Goal: Information Seeking & Learning: Learn about a topic

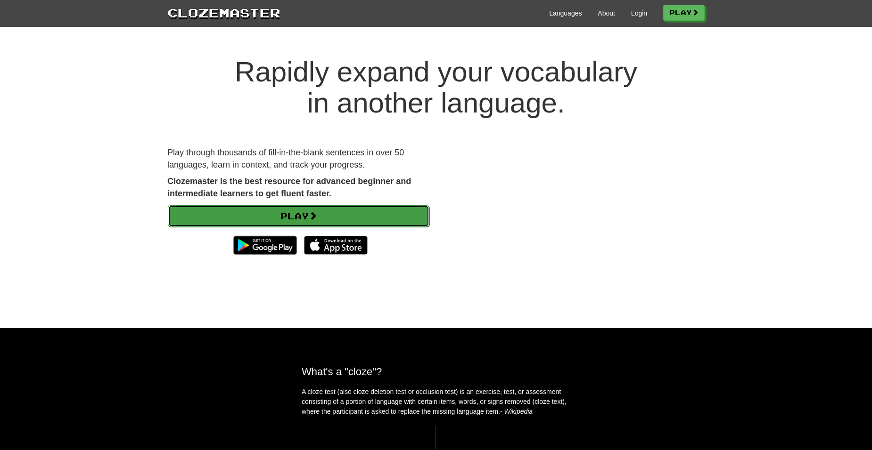
click at [274, 220] on link "Play" at bounding box center [298, 216] width 261 height 22
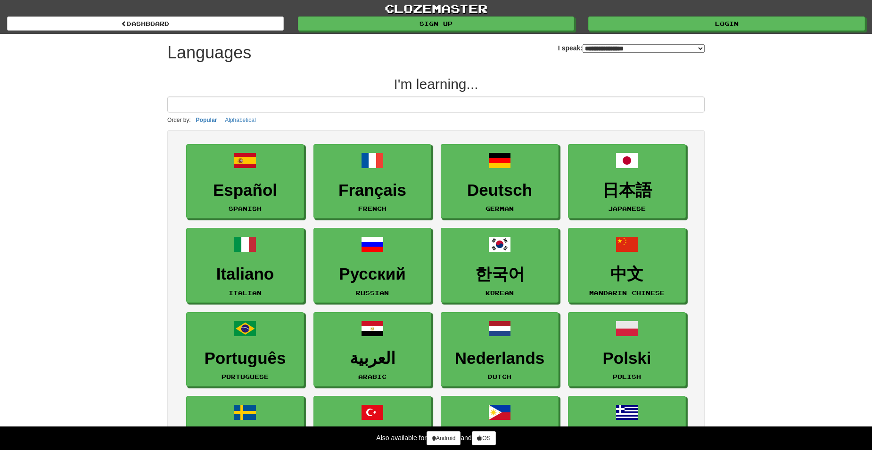
select select "*******"
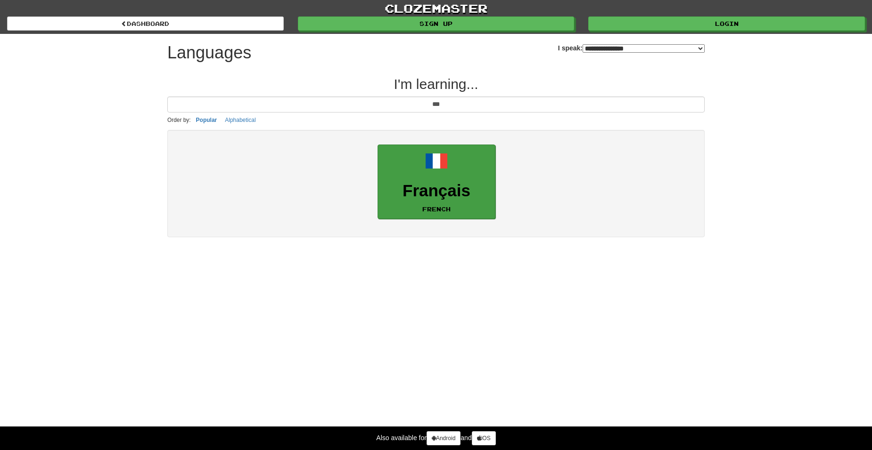
type input "***"
click at [441, 176] on link "Français French" at bounding box center [436, 182] width 118 height 75
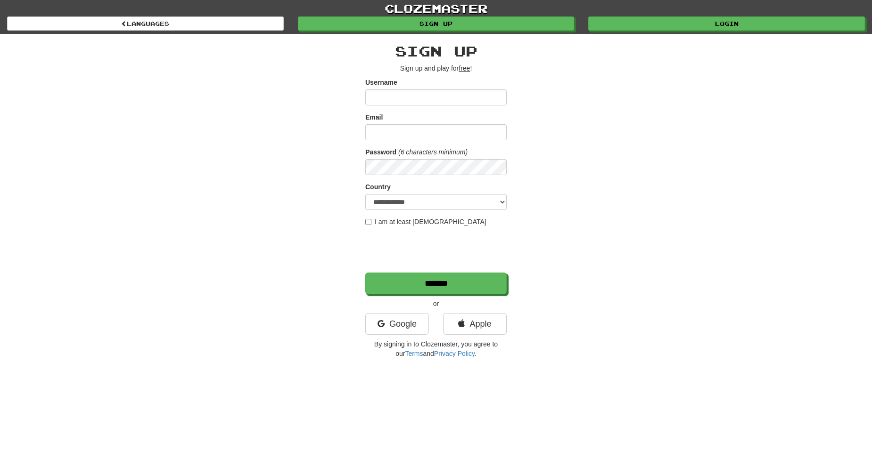
click at [478, 97] on input "Username" at bounding box center [435, 98] width 141 height 16
type input "**********"
select select "**"
drag, startPoint x: 429, startPoint y: 97, endPoint x: 346, endPoint y: 96, distance: 83.4
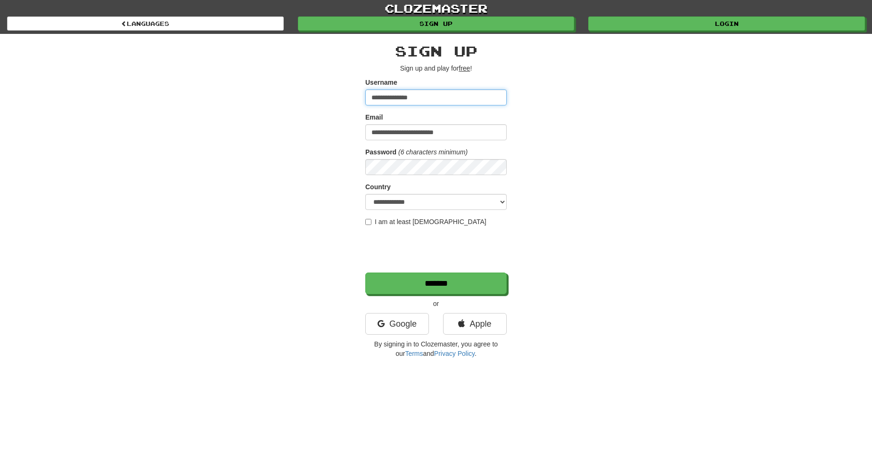
click at [346, 96] on div "**********" at bounding box center [435, 198] width 551 height 329
type input "*******"
click at [391, 176] on form "**********" at bounding box center [435, 186] width 141 height 217
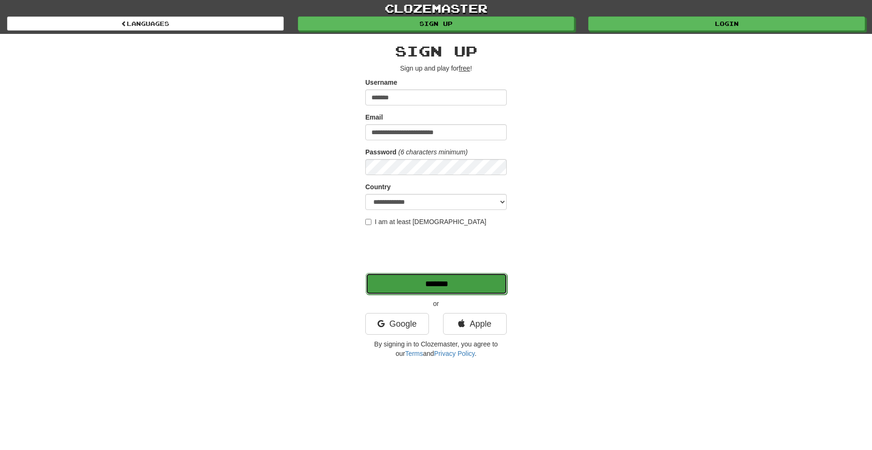
click at [404, 280] on input "*******" at bounding box center [436, 284] width 141 height 22
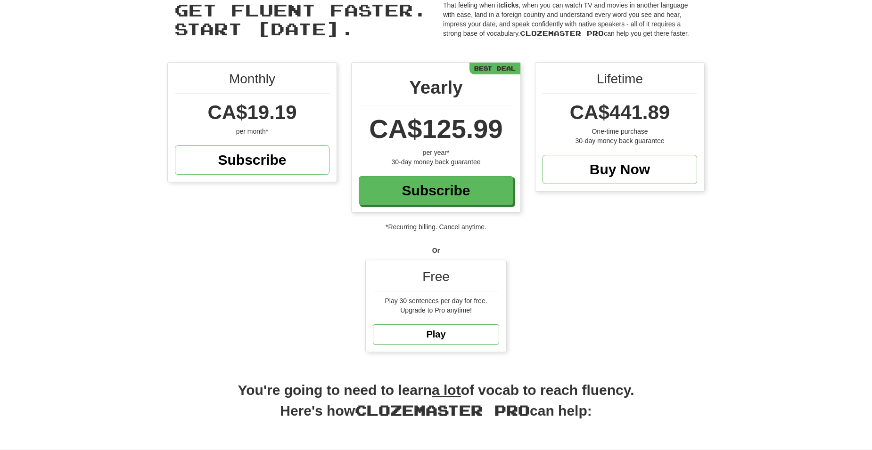
scroll to position [47, 0]
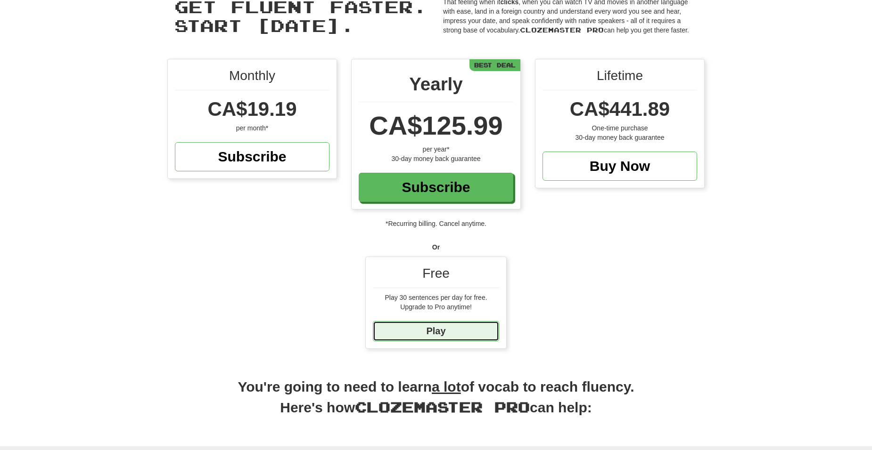
click at [459, 335] on link "Play" at bounding box center [436, 331] width 126 height 20
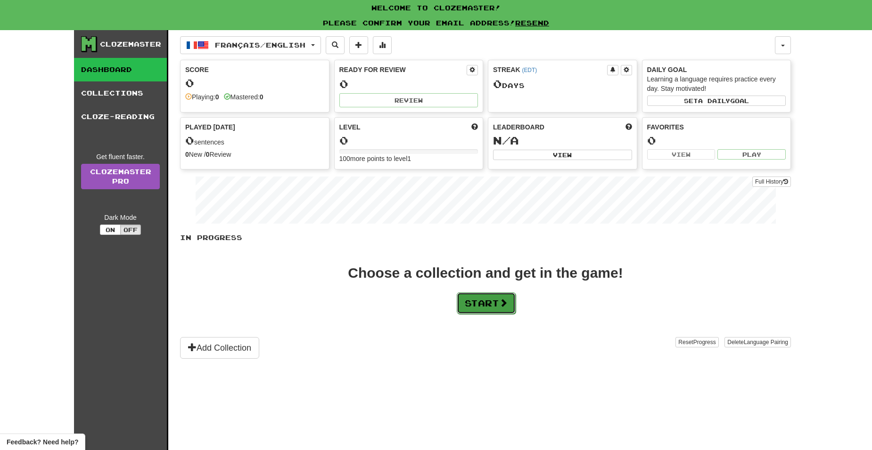
click at [484, 309] on button "Start" at bounding box center [486, 304] width 59 height 22
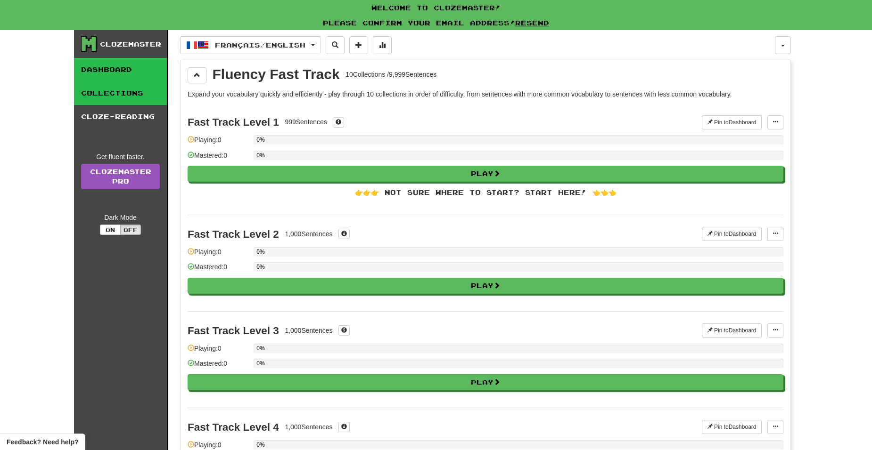
click at [119, 73] on link "Dashboard" at bounding box center [120, 70] width 93 height 24
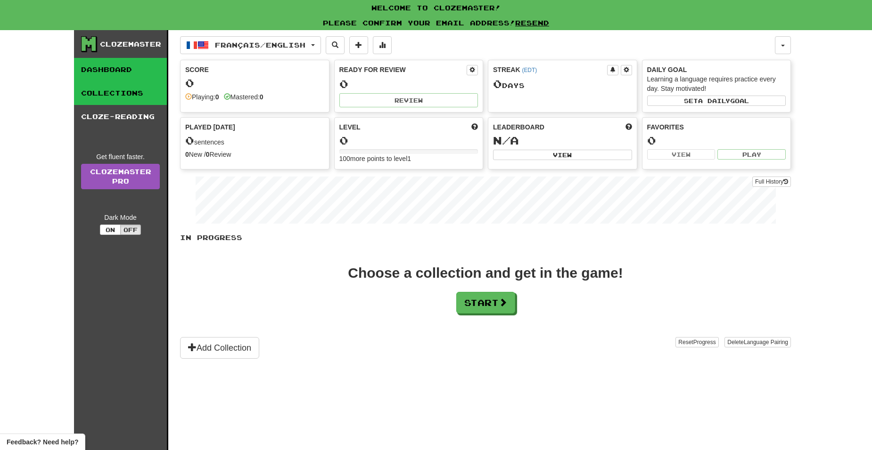
click at [123, 92] on link "Collections" at bounding box center [120, 94] width 93 height 24
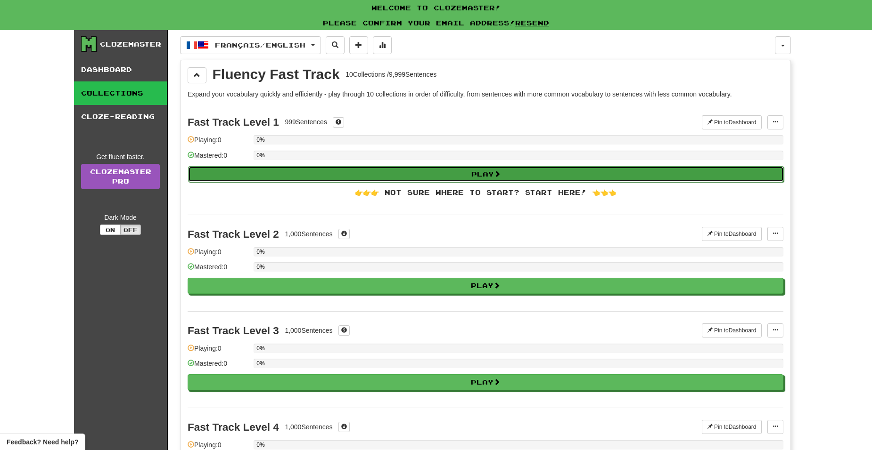
click at [472, 177] on button "Play" at bounding box center [486, 174] width 596 height 16
select select "**"
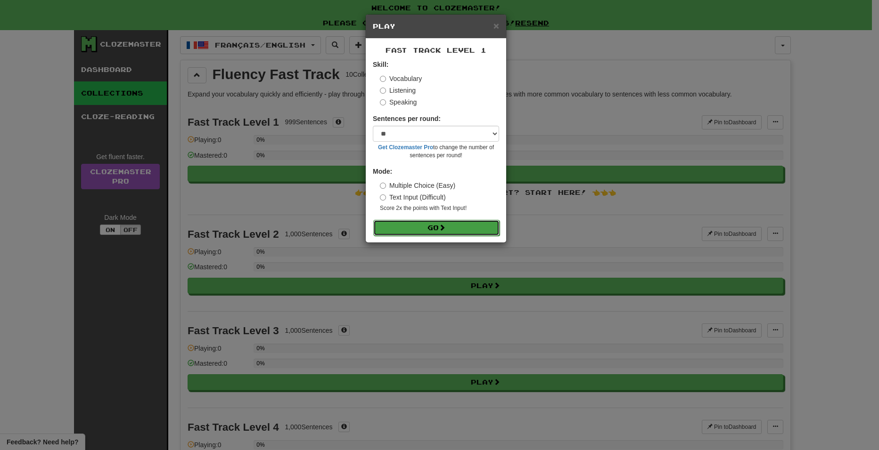
click at [450, 223] on button "Go" at bounding box center [436, 228] width 126 height 16
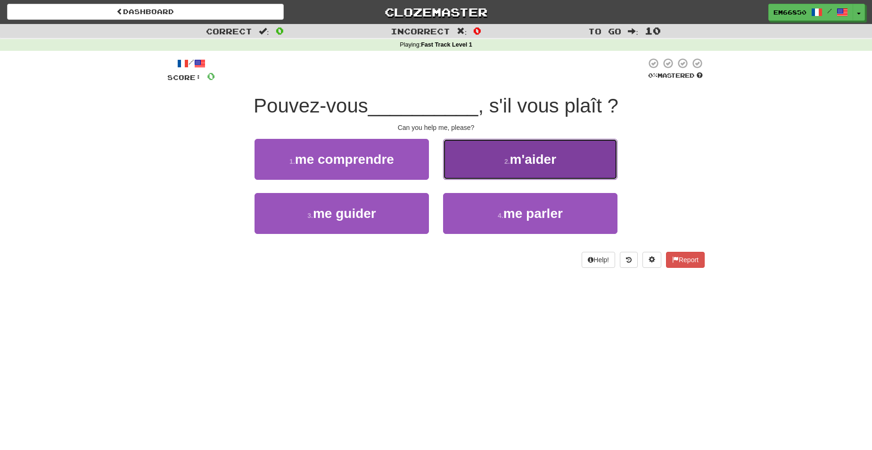
click at [535, 154] on span "m'aider" at bounding box center [533, 159] width 46 height 15
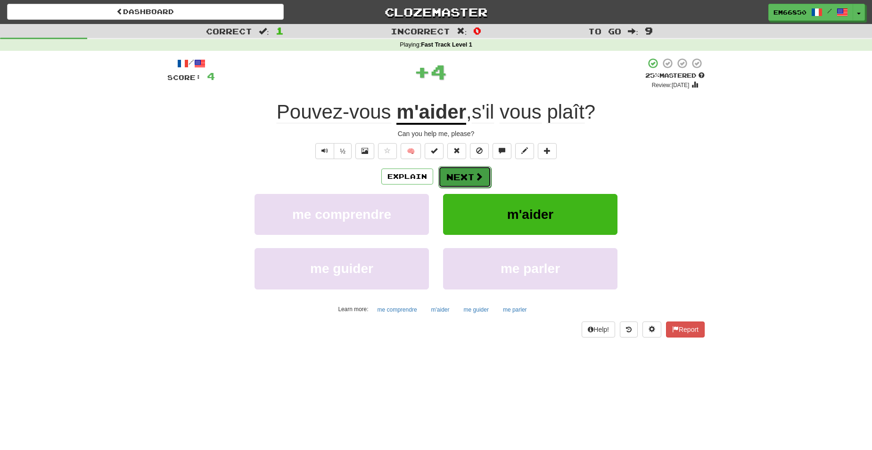
click at [484, 183] on button "Next" at bounding box center [464, 177] width 53 height 22
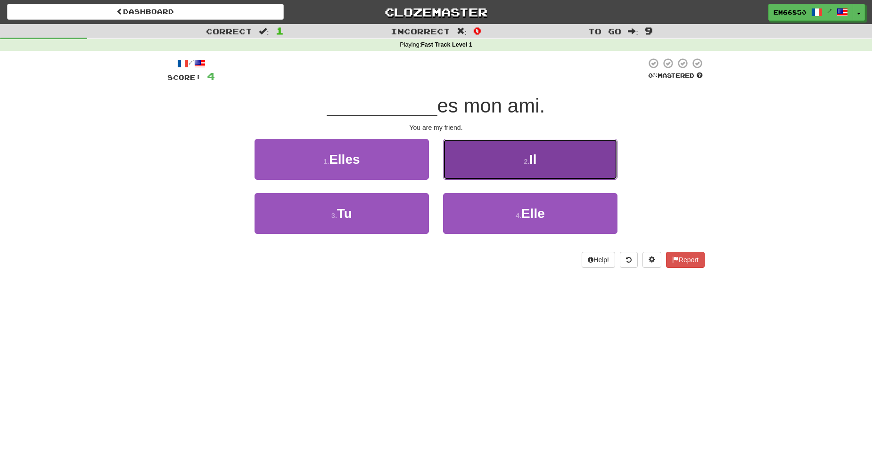
click at [485, 161] on button "2 . Il" at bounding box center [530, 159] width 174 height 41
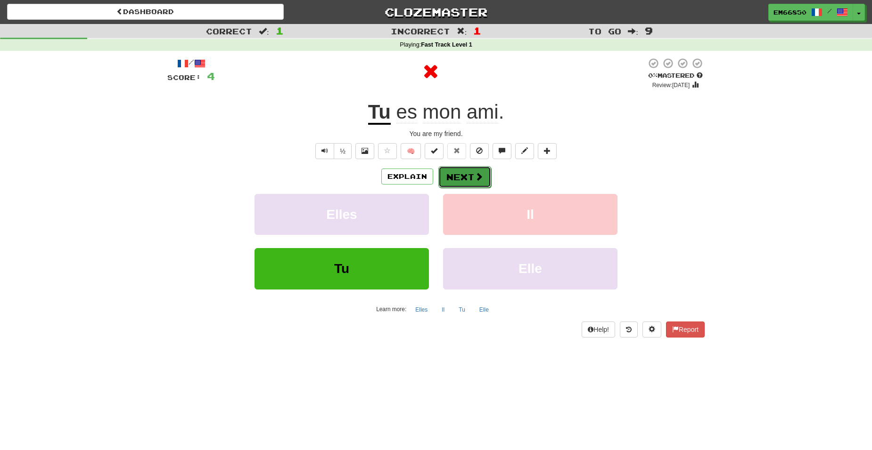
click at [474, 174] on span at bounding box center [478, 176] width 8 height 8
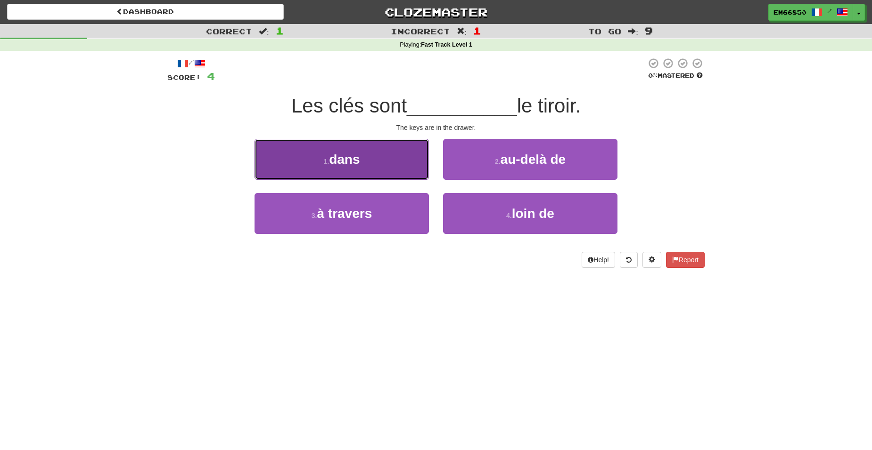
click at [382, 168] on button "1 . dans" at bounding box center [341, 159] width 174 height 41
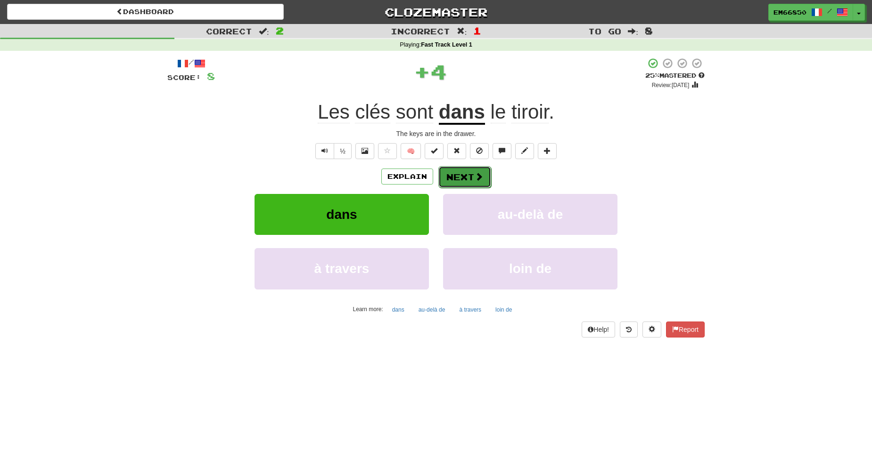
click at [456, 171] on button "Next" at bounding box center [464, 177] width 53 height 22
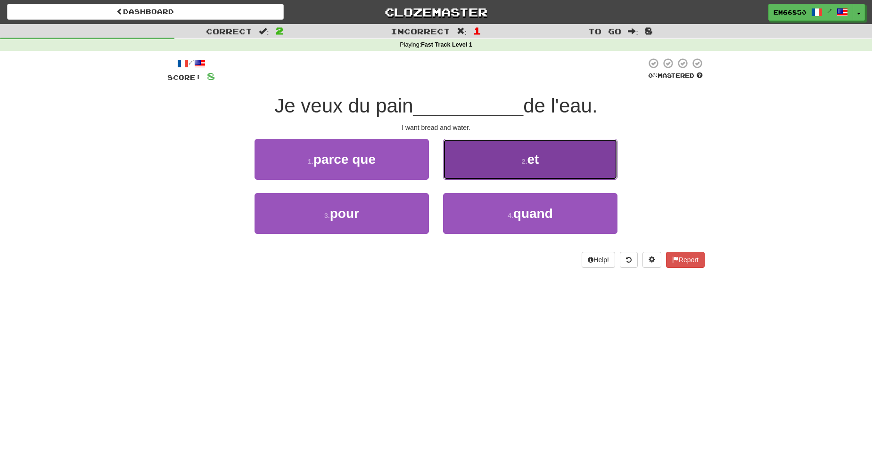
click at [466, 163] on button "2 . et" at bounding box center [530, 159] width 174 height 41
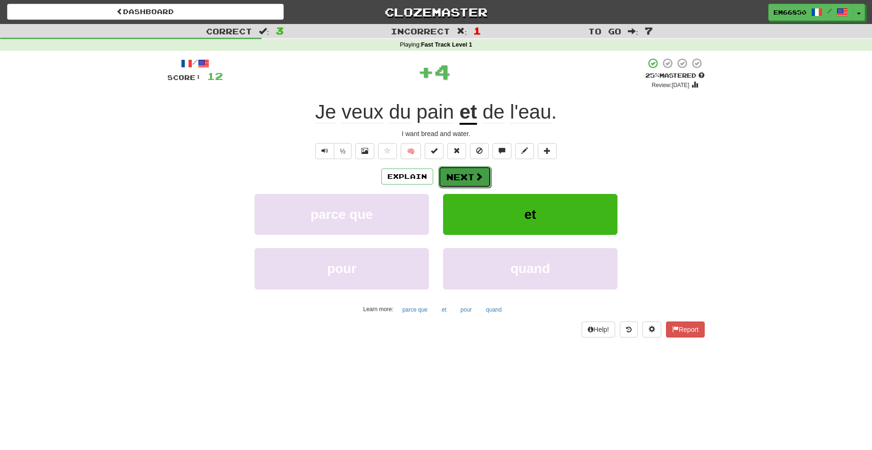
click at [465, 174] on button "Next" at bounding box center [464, 177] width 53 height 22
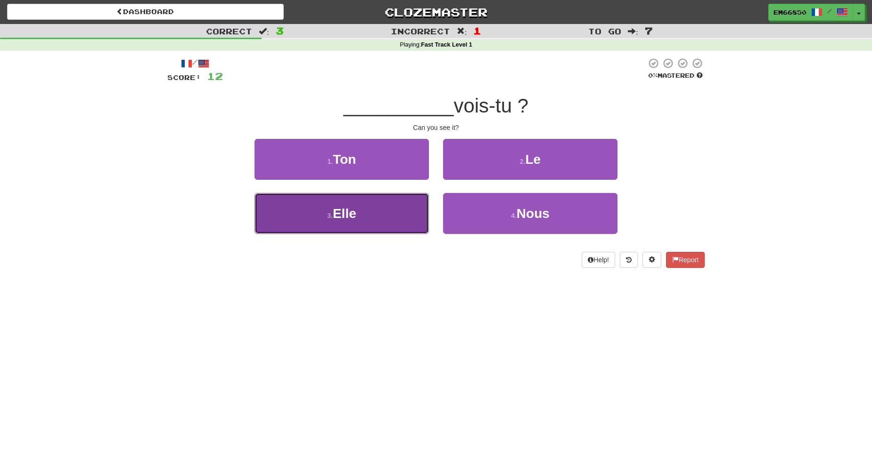
click at [395, 215] on button "3 . Elle" at bounding box center [341, 213] width 174 height 41
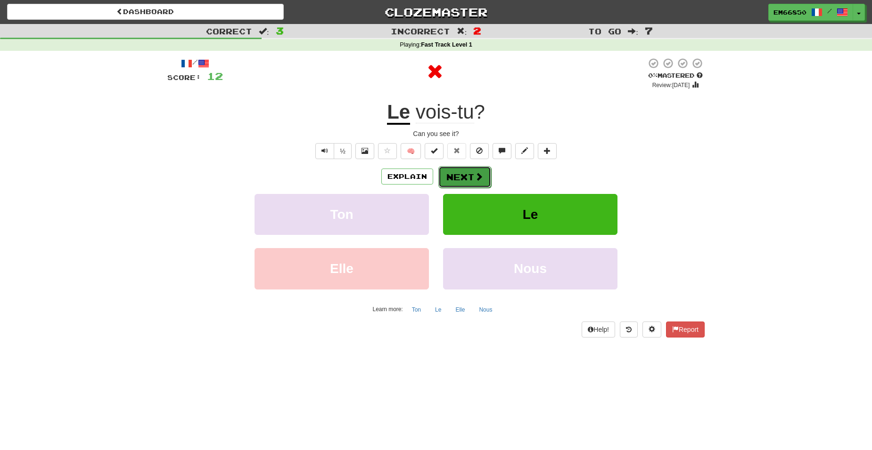
click at [474, 173] on span at bounding box center [478, 176] width 8 height 8
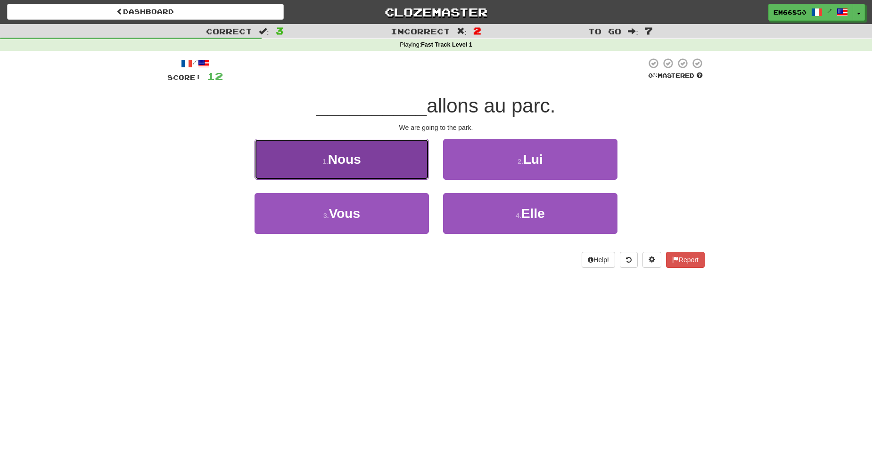
click at [349, 156] on span "Nous" at bounding box center [344, 159] width 33 height 15
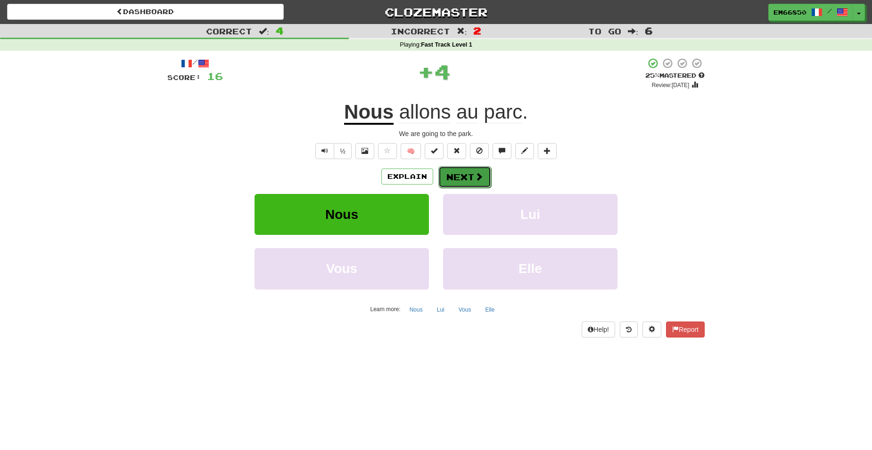
click at [480, 180] on span at bounding box center [478, 176] width 8 height 8
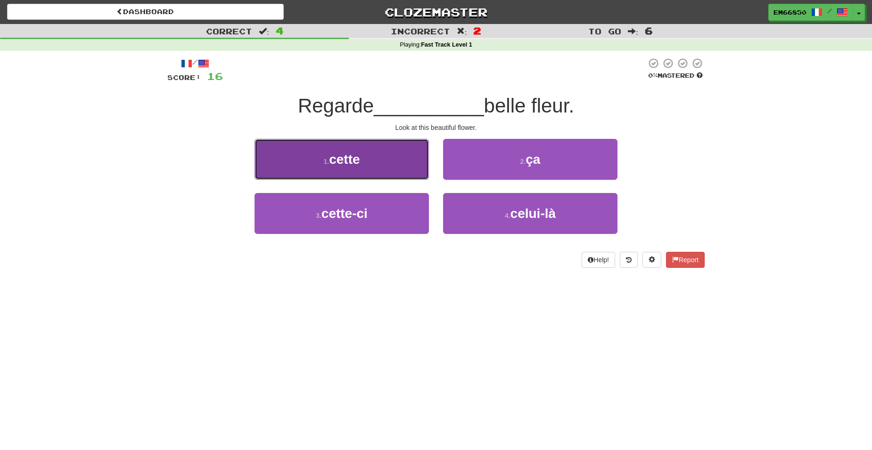
click at [308, 153] on button "1 . cette" at bounding box center [341, 159] width 174 height 41
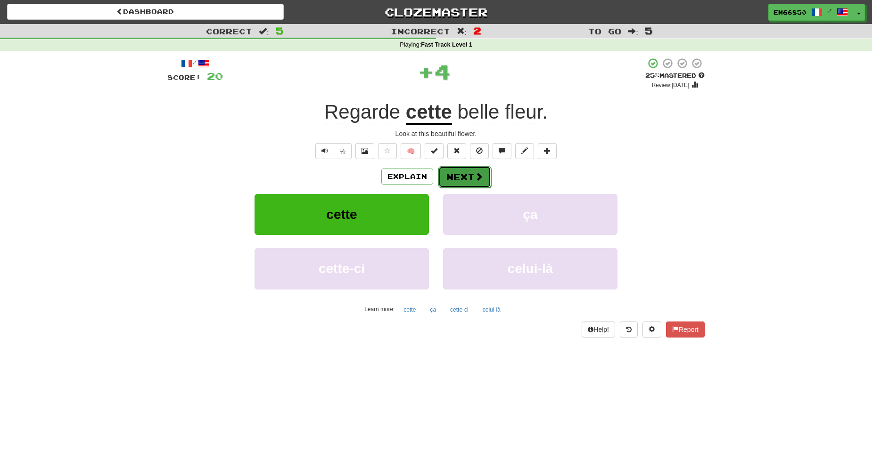
click at [478, 183] on button "Next" at bounding box center [464, 177] width 53 height 22
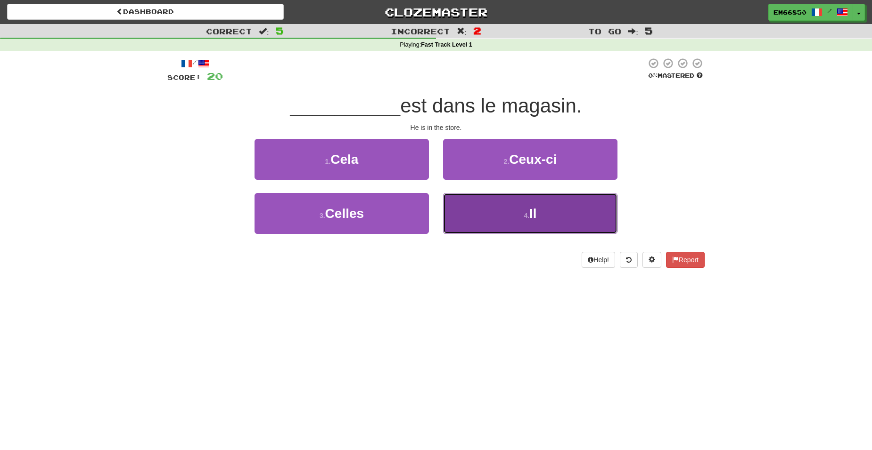
click at [493, 211] on button "4 . Il" at bounding box center [530, 213] width 174 height 41
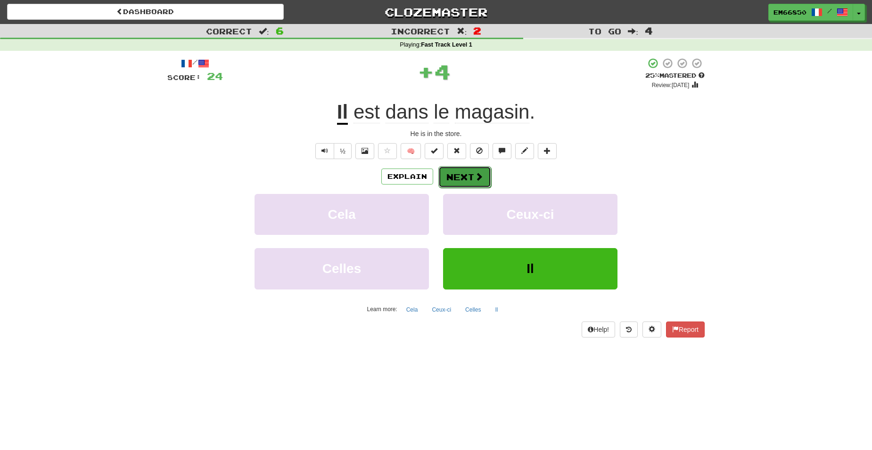
click at [471, 172] on button "Next" at bounding box center [464, 177] width 53 height 22
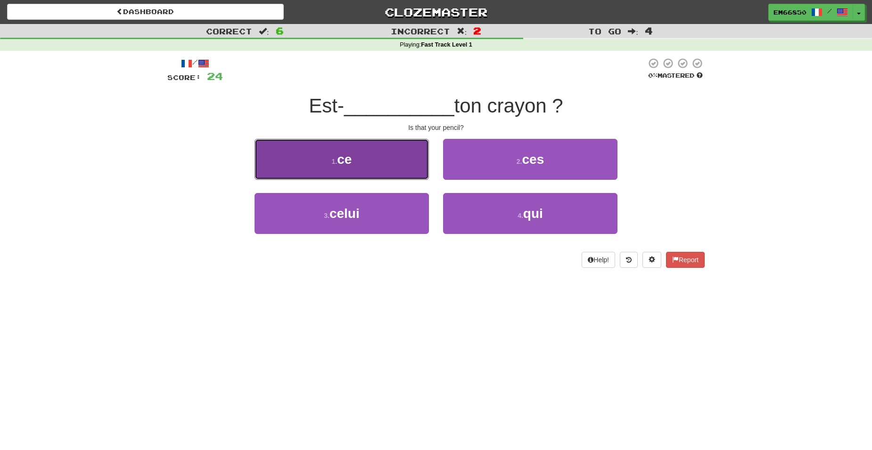
click at [349, 159] on span "ce" at bounding box center [344, 159] width 15 height 15
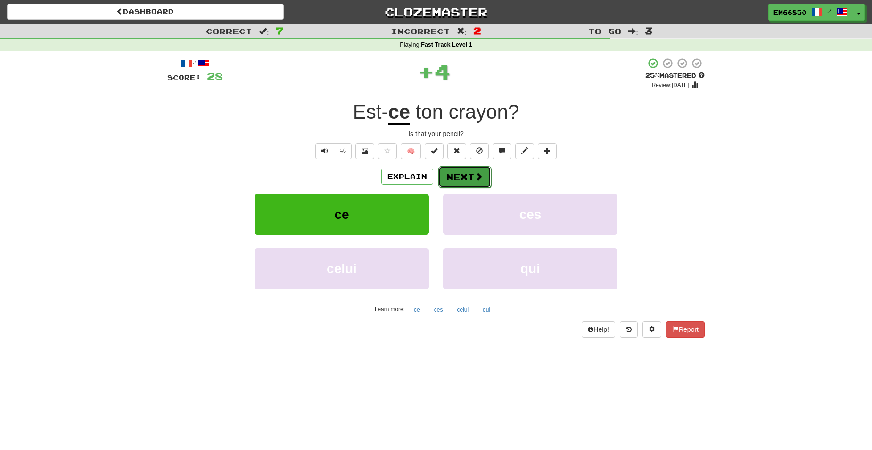
click at [466, 177] on button "Next" at bounding box center [464, 177] width 53 height 22
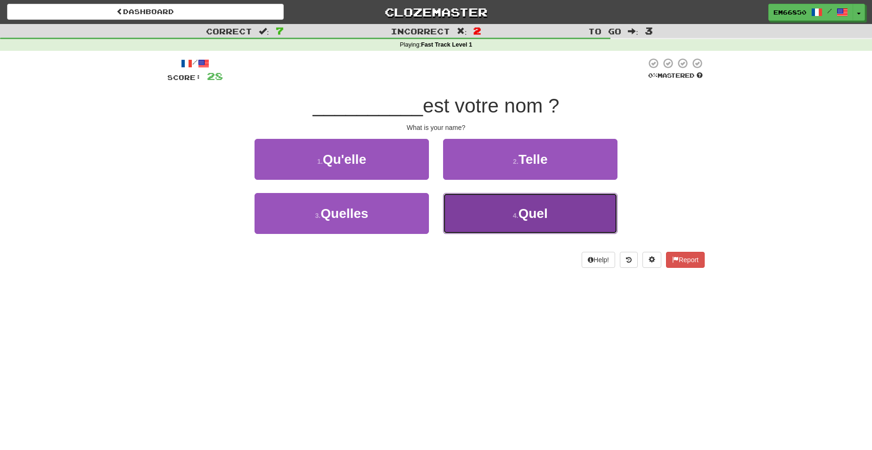
click at [468, 211] on button "4 . Quel" at bounding box center [530, 213] width 174 height 41
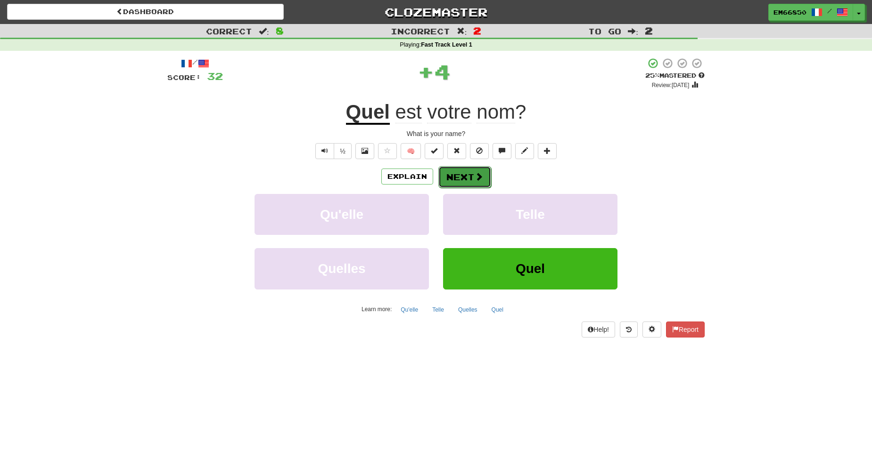
click at [449, 171] on button "Next" at bounding box center [464, 177] width 53 height 22
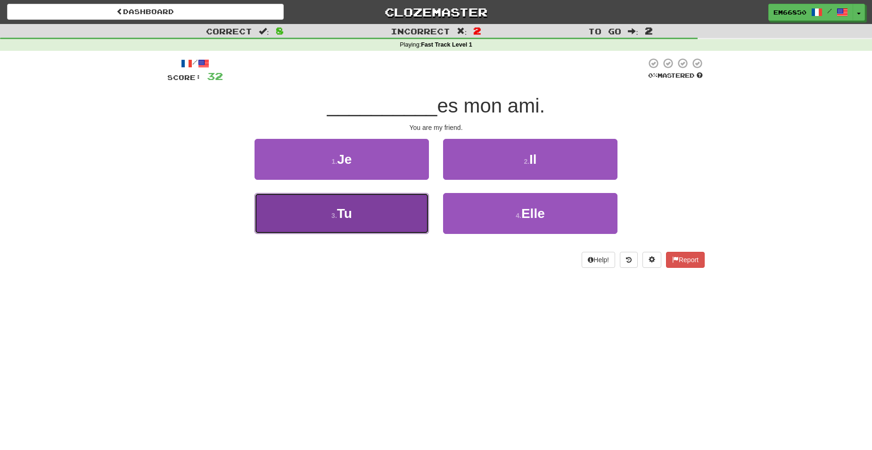
click at [394, 218] on button "3 . Tu" at bounding box center [341, 213] width 174 height 41
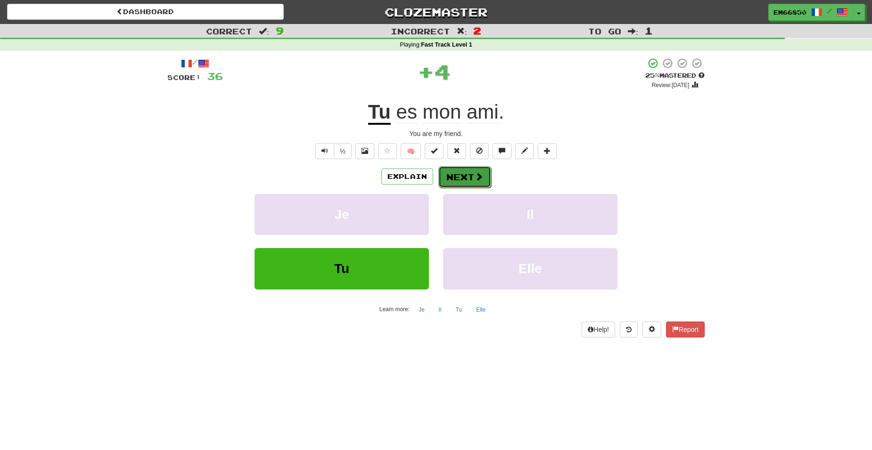
click at [465, 180] on button "Next" at bounding box center [464, 177] width 53 height 22
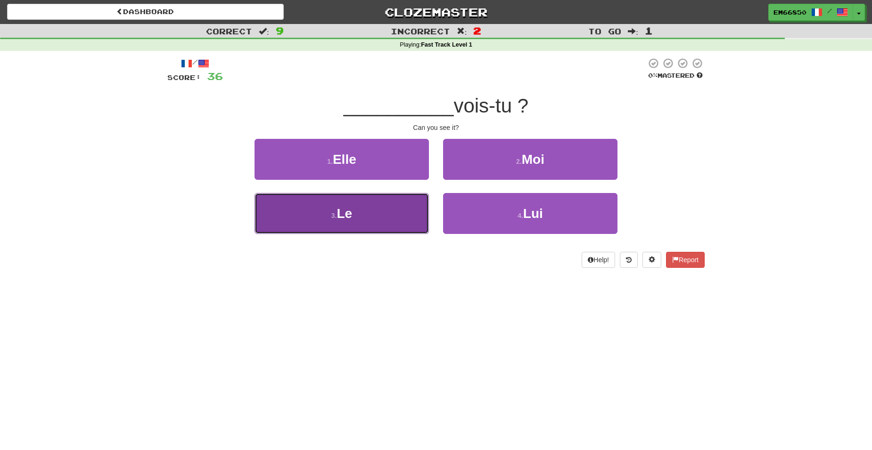
click at [384, 221] on button "3 . Le" at bounding box center [341, 213] width 174 height 41
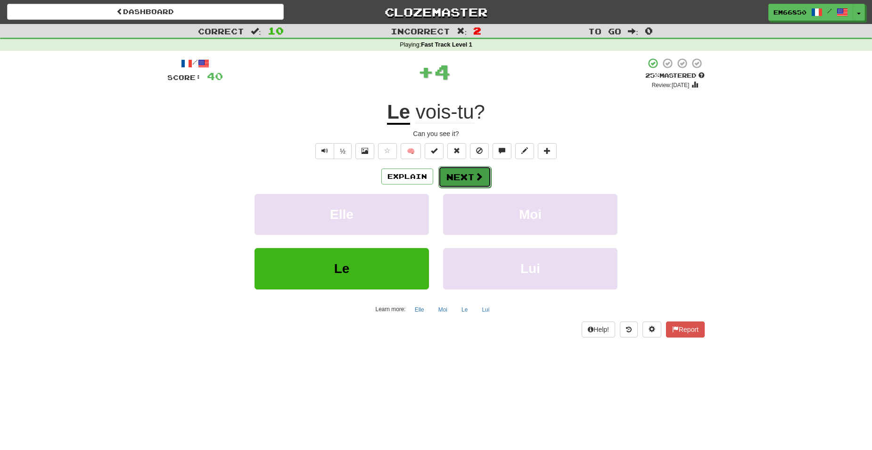
click at [464, 180] on button "Next" at bounding box center [464, 177] width 53 height 22
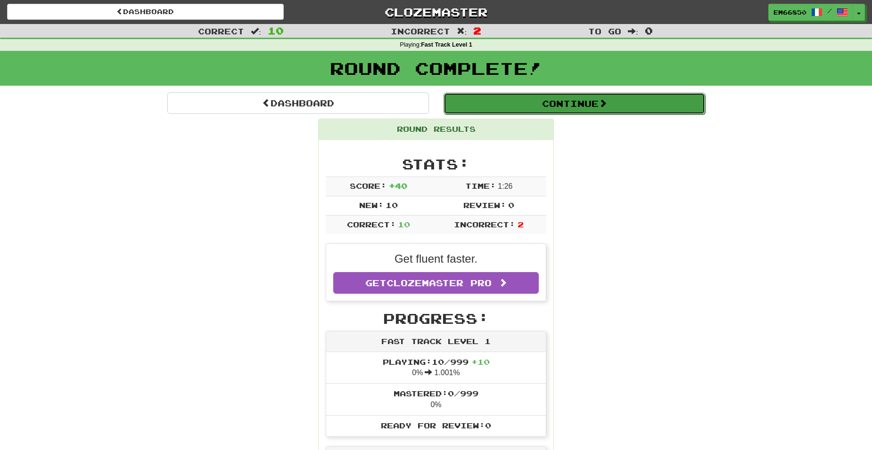
click at [520, 107] on button "Continue" at bounding box center [573, 104] width 261 height 22
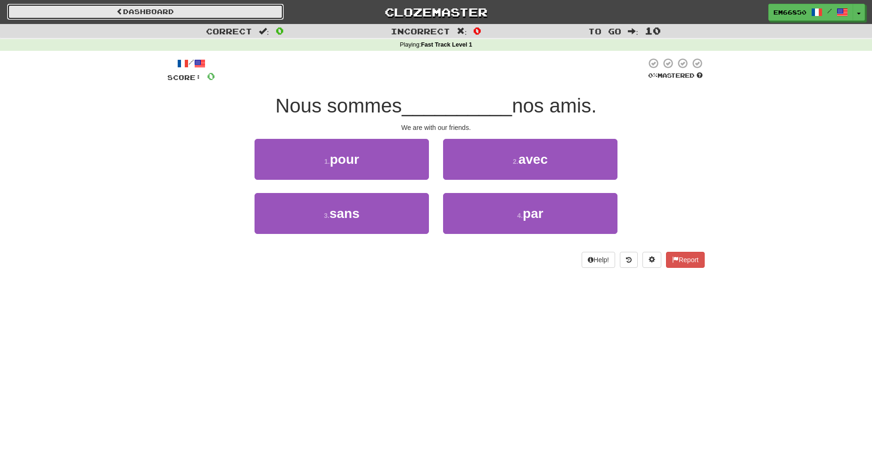
click at [199, 14] on link "Dashboard" at bounding box center [145, 12] width 277 height 16
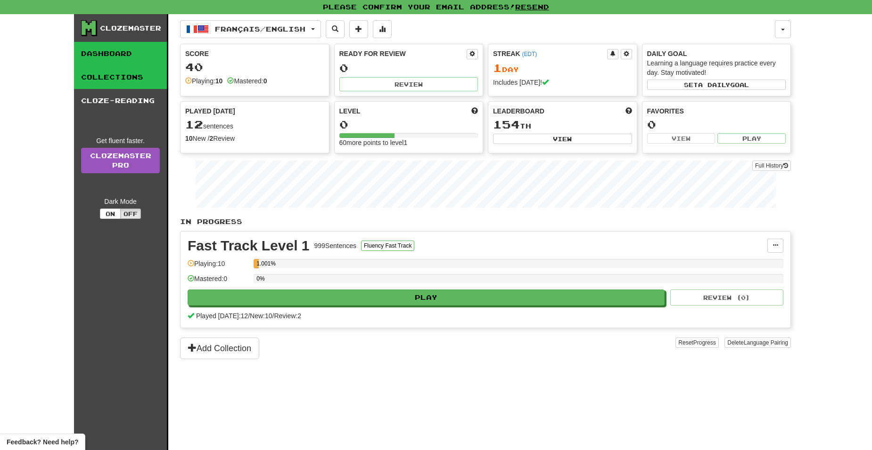
click at [112, 78] on link "Collections" at bounding box center [120, 77] width 93 height 24
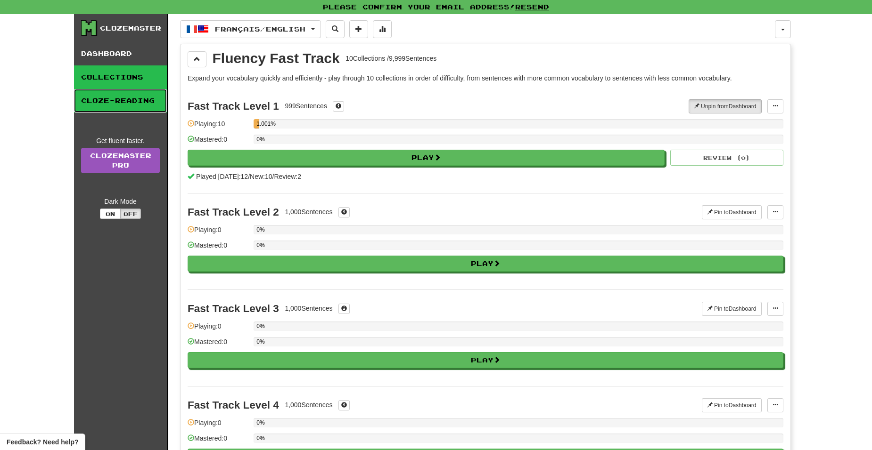
click at [111, 94] on link "Cloze-Reading" at bounding box center [120, 101] width 93 height 24
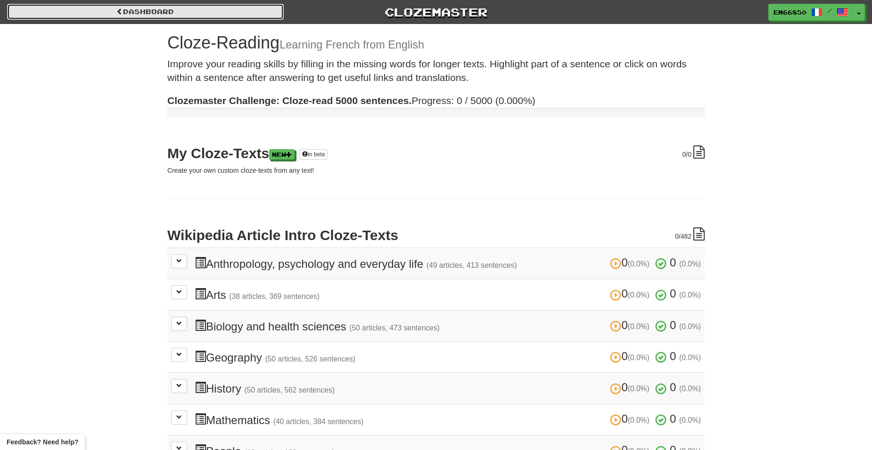
click at [171, 18] on link "Dashboard" at bounding box center [145, 12] width 277 height 16
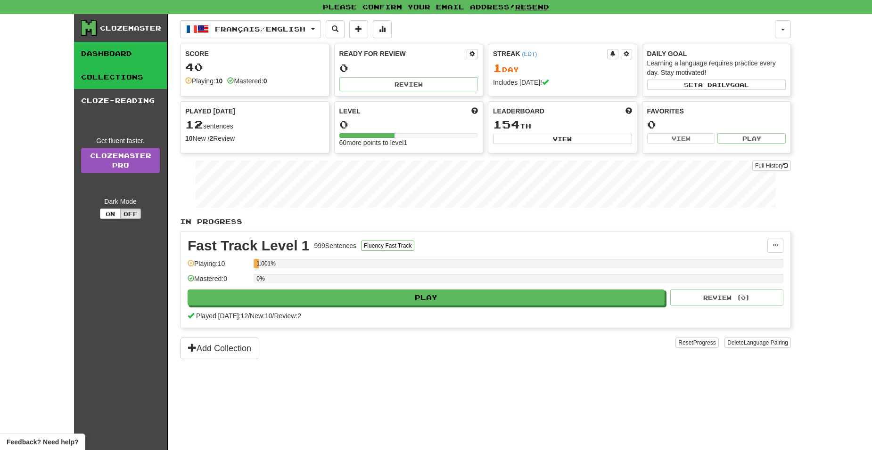
click at [138, 82] on link "Collections" at bounding box center [120, 77] width 93 height 24
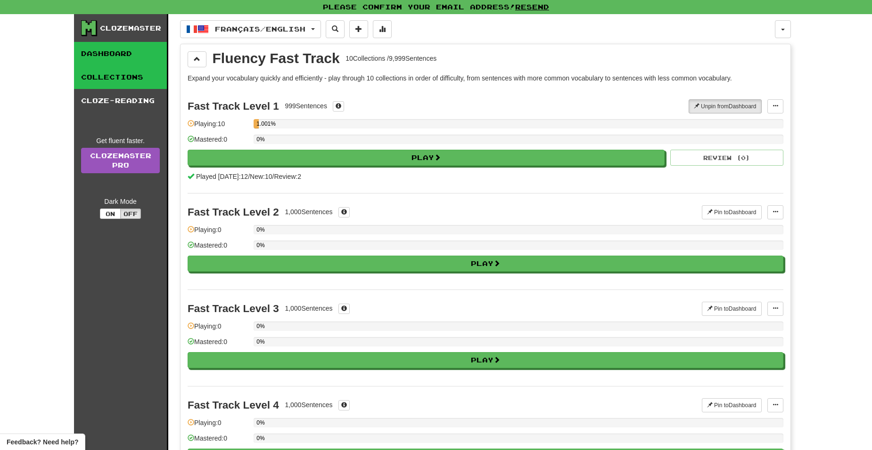
click at [134, 61] on link "Dashboard" at bounding box center [120, 54] width 93 height 24
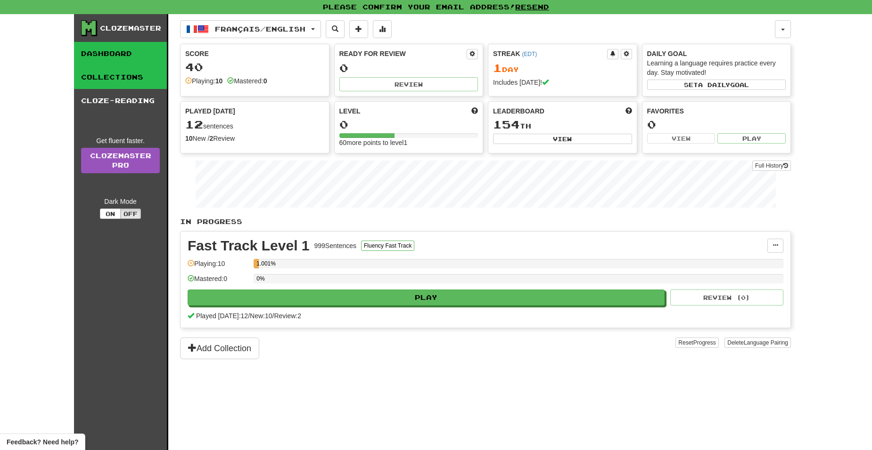
click at [126, 75] on link "Collections" at bounding box center [120, 77] width 93 height 24
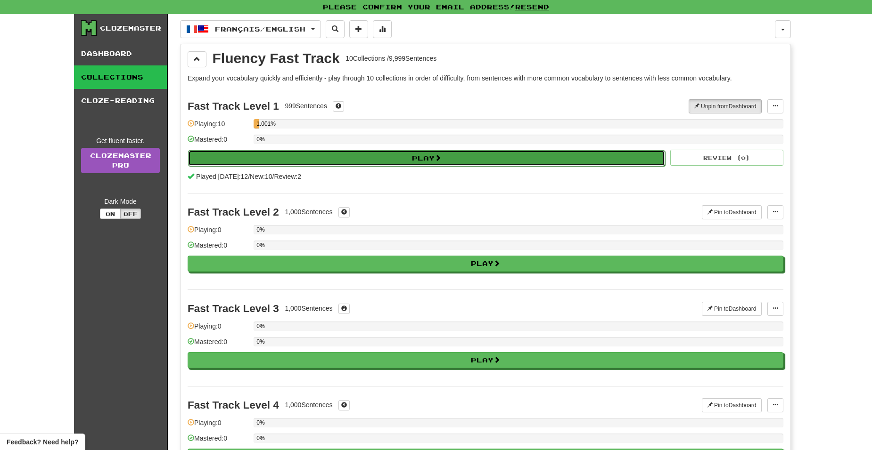
click at [357, 151] on button "Play" at bounding box center [426, 158] width 477 height 16
select select "**"
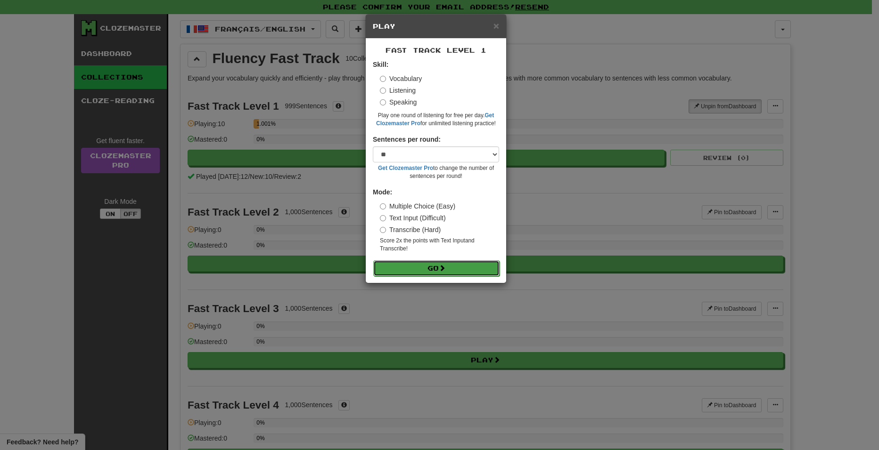
click at [440, 268] on button "Go" at bounding box center [436, 269] width 126 height 16
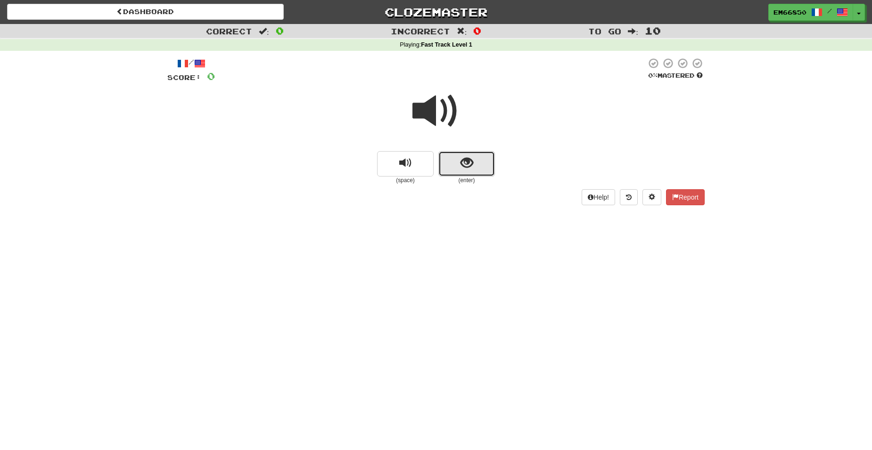
click at [486, 165] on button "show sentence" at bounding box center [466, 163] width 57 height 25
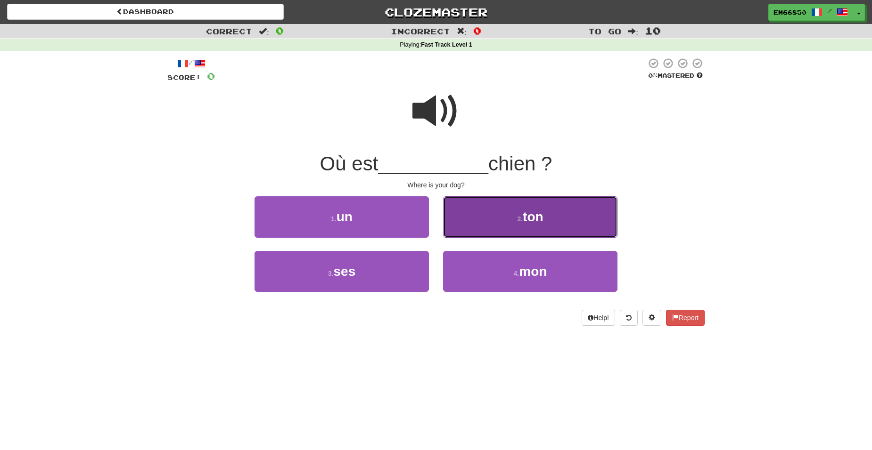
click at [468, 205] on button "2 . ton" at bounding box center [530, 216] width 174 height 41
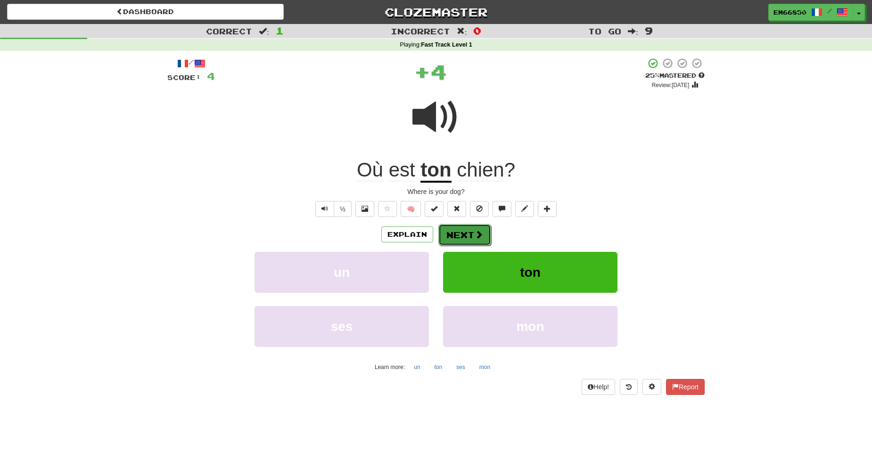
click at [479, 235] on span at bounding box center [478, 234] width 8 height 8
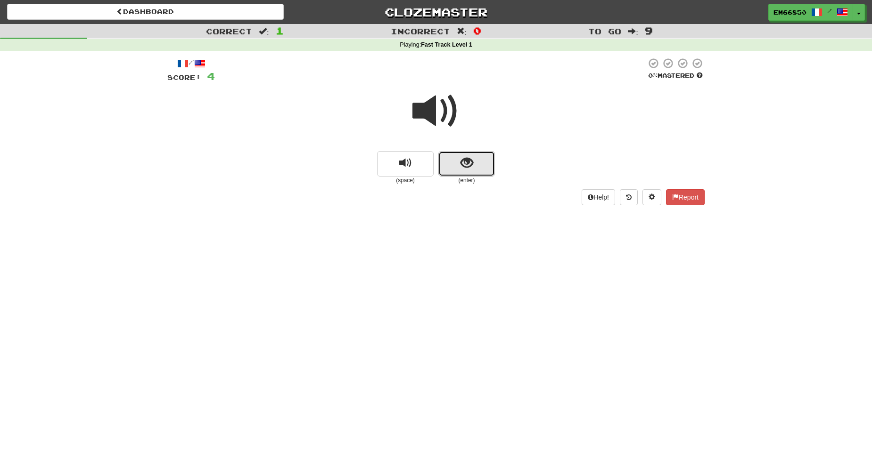
click at [474, 170] on button "show sentence" at bounding box center [466, 163] width 57 height 25
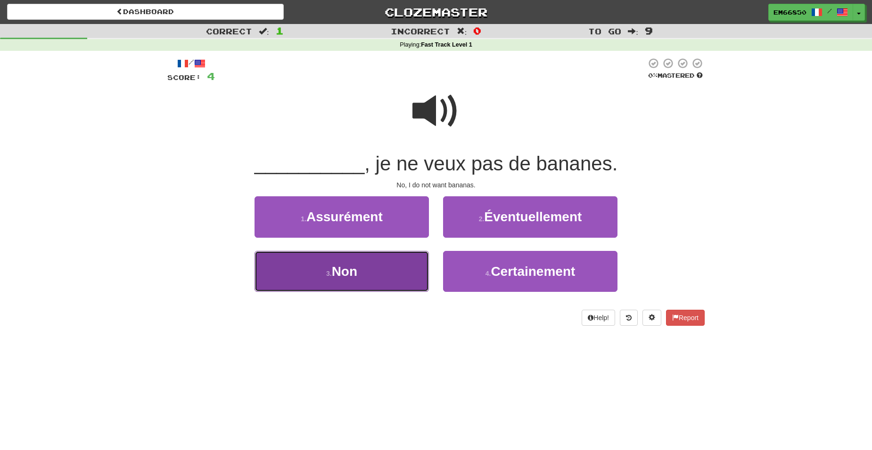
click at [396, 256] on button "3 . Non" at bounding box center [341, 271] width 174 height 41
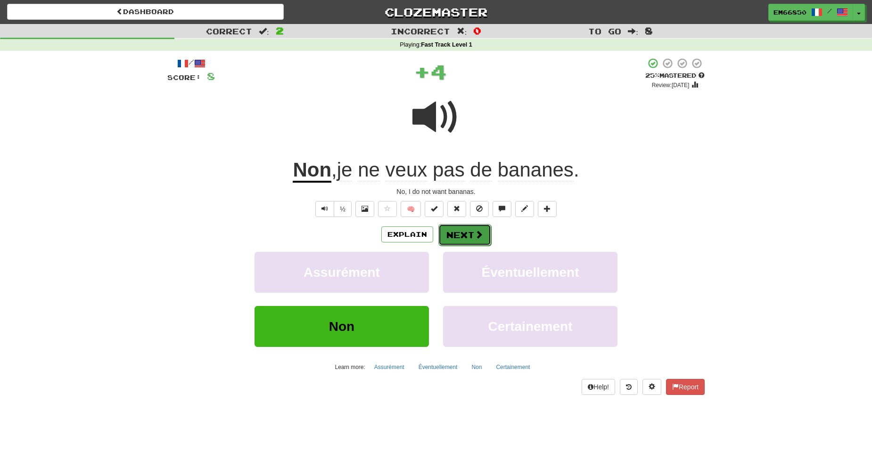
click at [458, 230] on button "Next" at bounding box center [464, 235] width 53 height 22
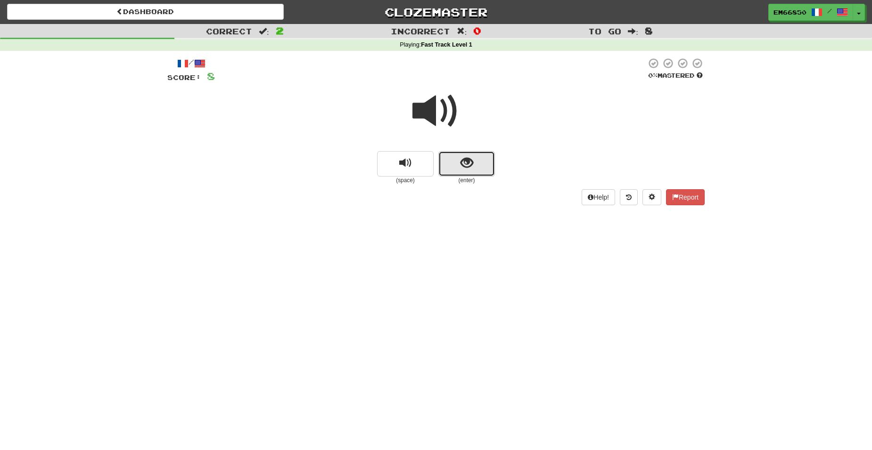
click at [457, 175] on button "show sentence" at bounding box center [466, 163] width 57 height 25
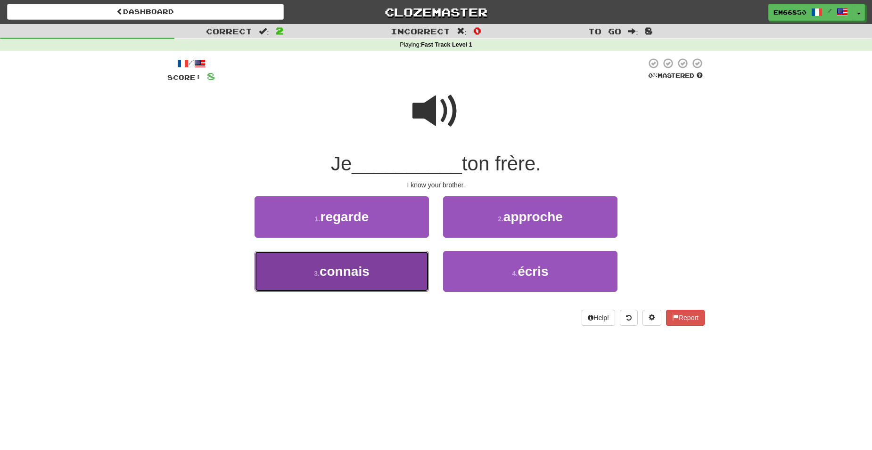
click at [360, 276] on span "connais" at bounding box center [344, 271] width 50 height 15
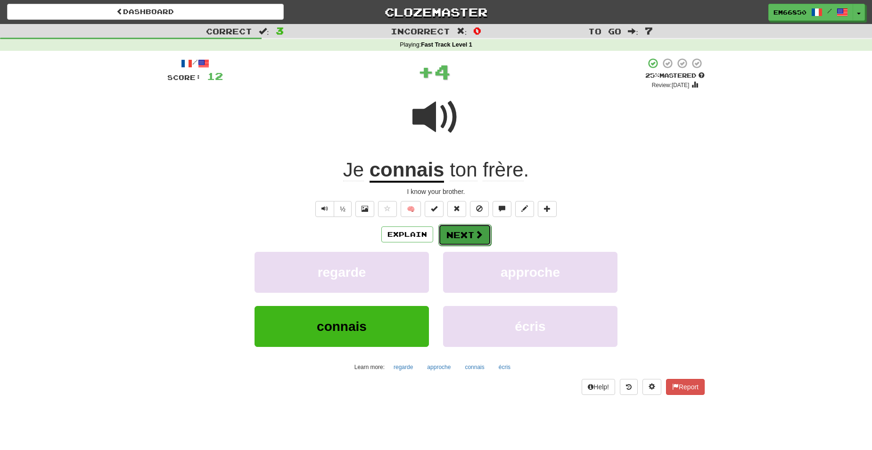
click at [488, 236] on button "Next" at bounding box center [464, 235] width 53 height 22
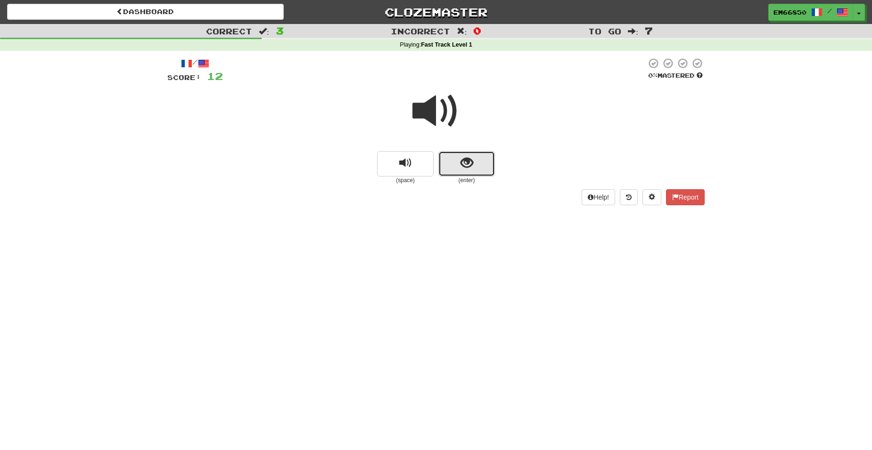
click at [472, 169] on span "show sentence" at bounding box center [466, 163] width 13 height 13
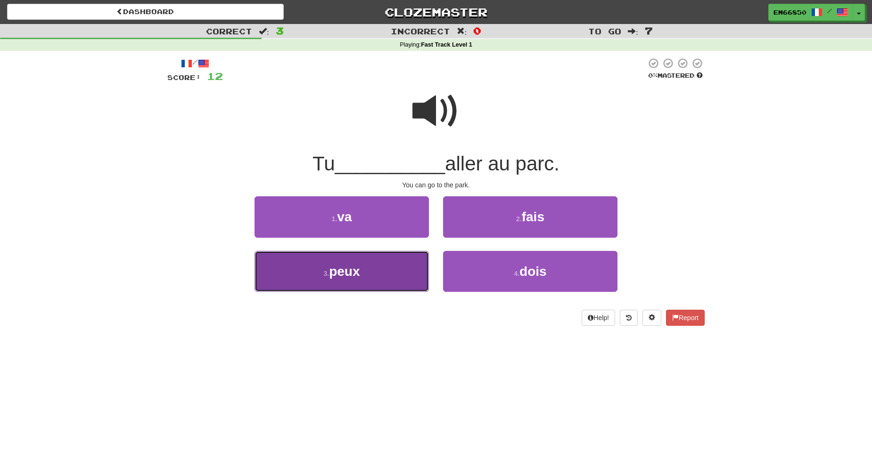
click at [399, 258] on button "3 . peux" at bounding box center [341, 271] width 174 height 41
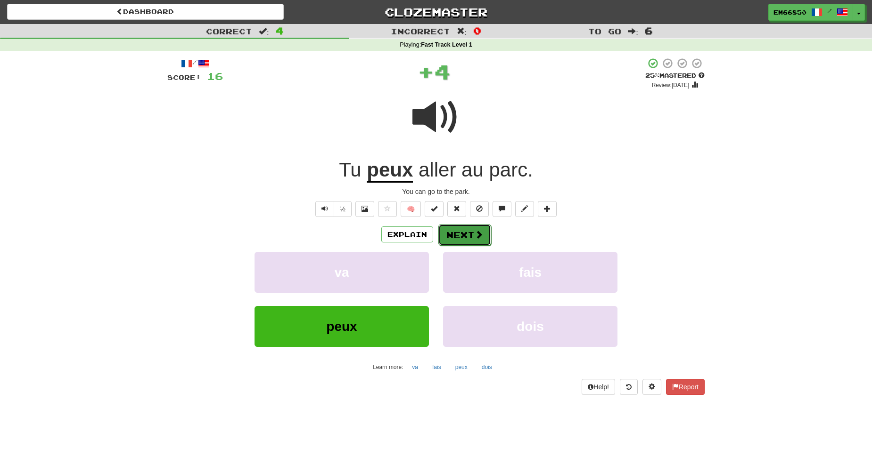
click at [457, 230] on button "Next" at bounding box center [464, 235] width 53 height 22
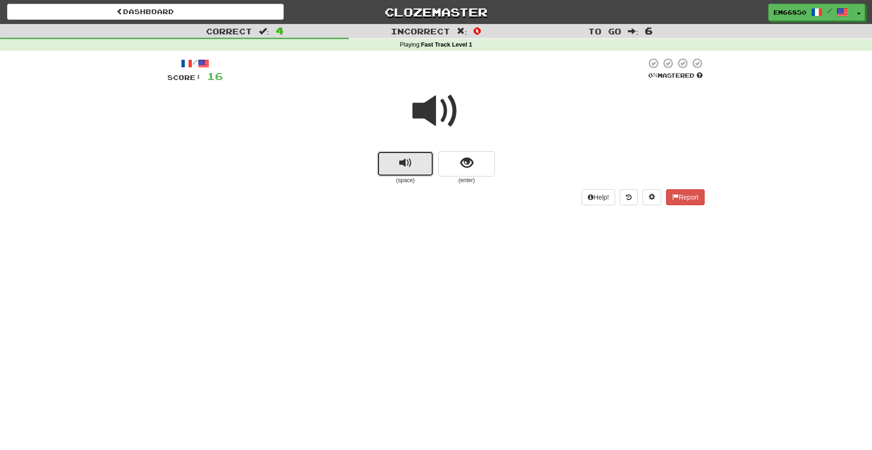
click at [412, 170] on button "replay audio" at bounding box center [405, 163] width 57 height 25
click at [456, 163] on button "show sentence" at bounding box center [466, 163] width 57 height 25
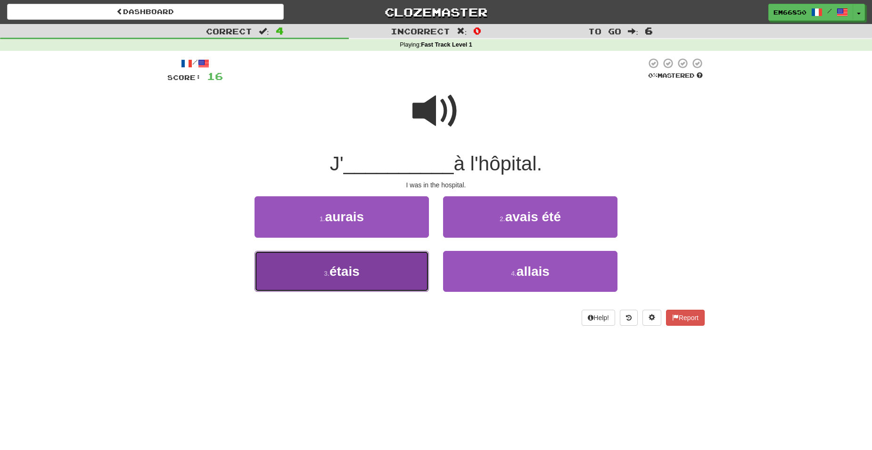
click at [376, 270] on button "3 . étais" at bounding box center [341, 271] width 174 height 41
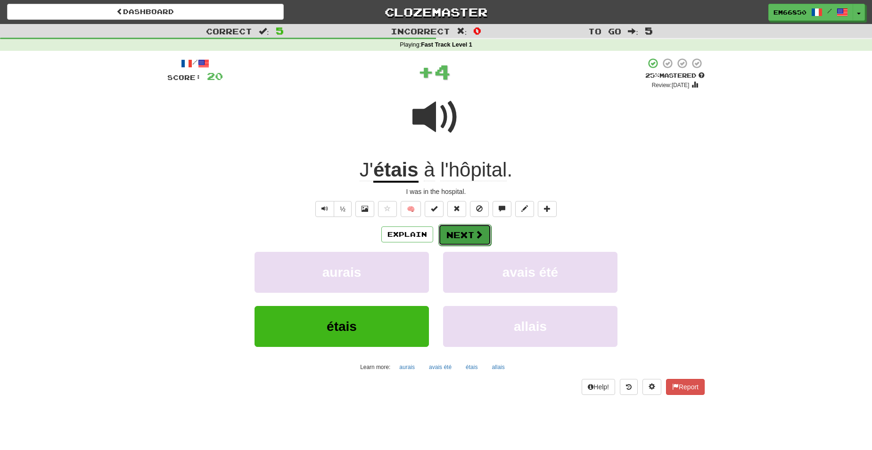
click at [459, 238] on button "Next" at bounding box center [464, 235] width 53 height 22
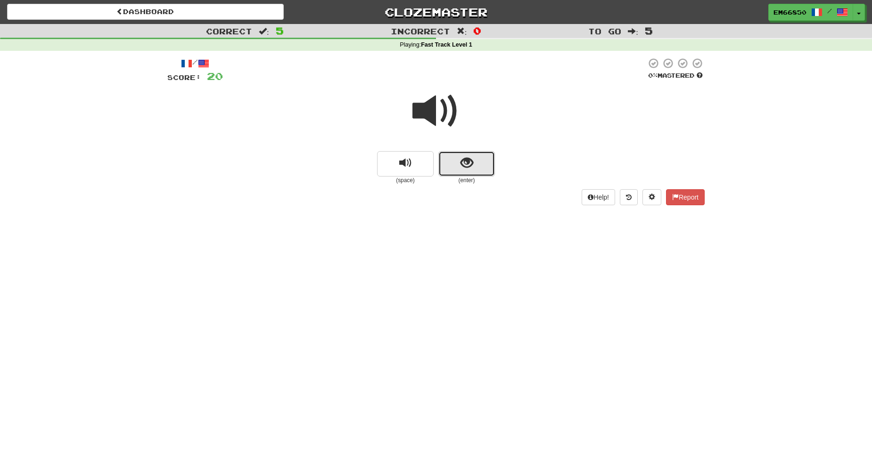
click at [469, 171] on button "show sentence" at bounding box center [466, 163] width 57 height 25
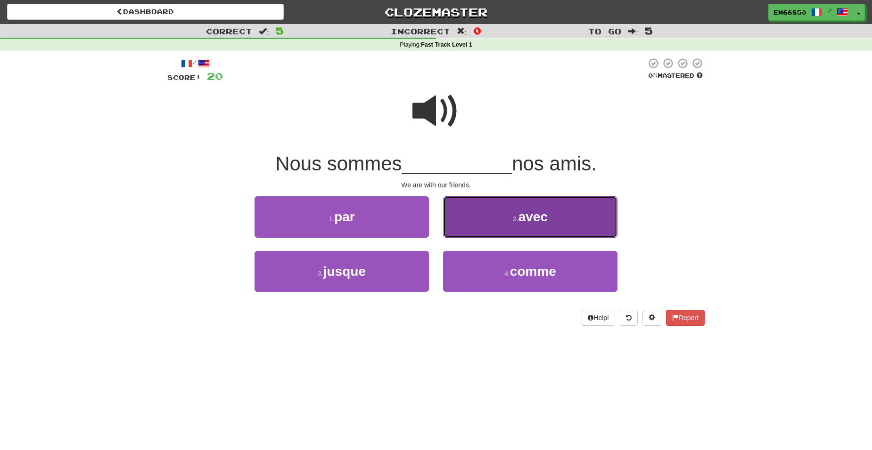
click at [476, 208] on button "2 . avec" at bounding box center [530, 216] width 174 height 41
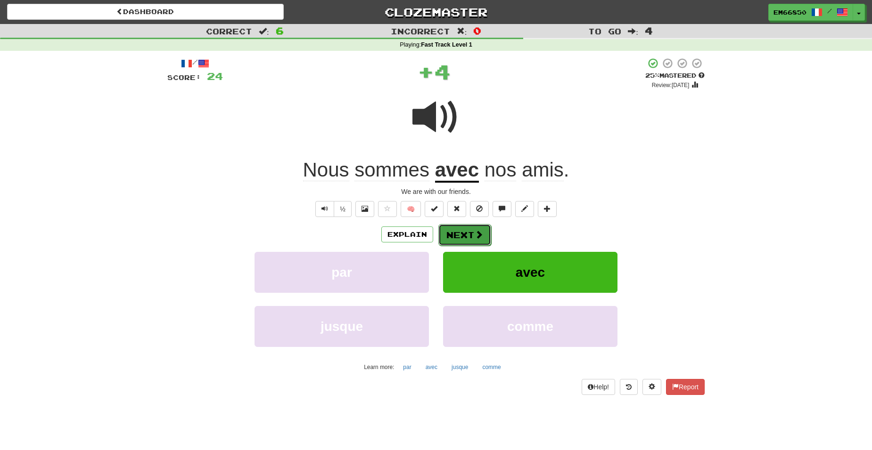
click at [472, 234] on button "Next" at bounding box center [464, 235] width 53 height 22
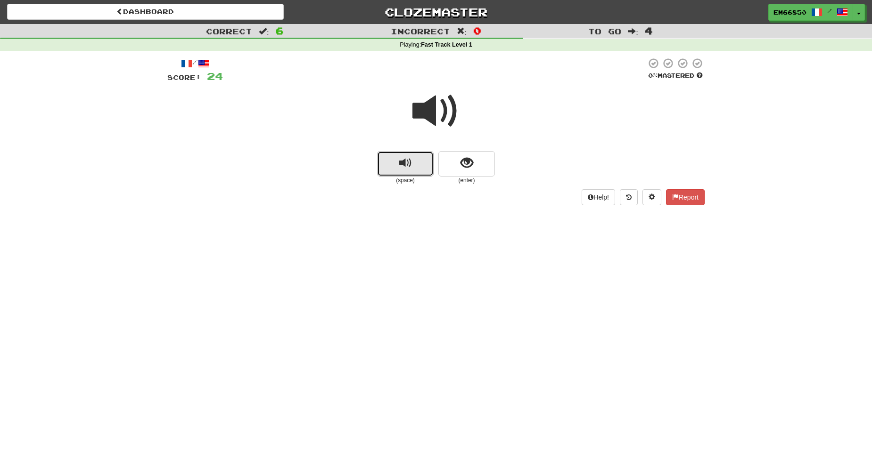
click at [405, 162] on span "replay audio" at bounding box center [405, 163] width 13 height 13
click at [480, 171] on button "show sentence" at bounding box center [466, 163] width 57 height 25
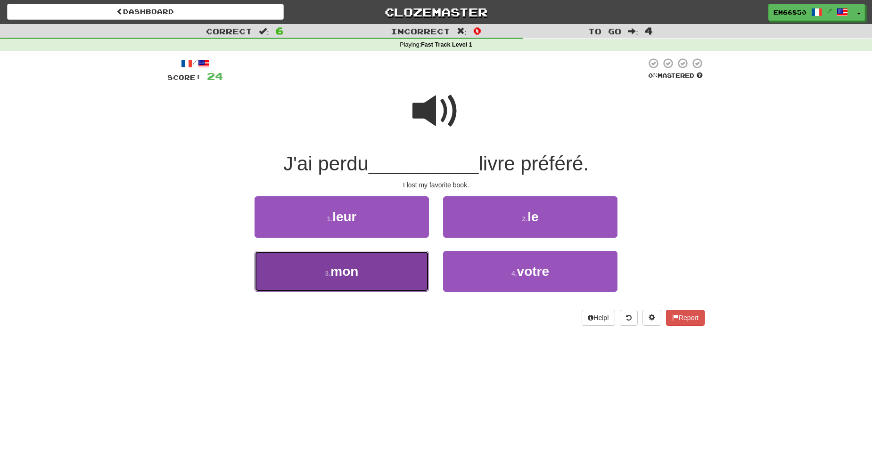
click at [399, 257] on button "3 . mon" at bounding box center [341, 271] width 174 height 41
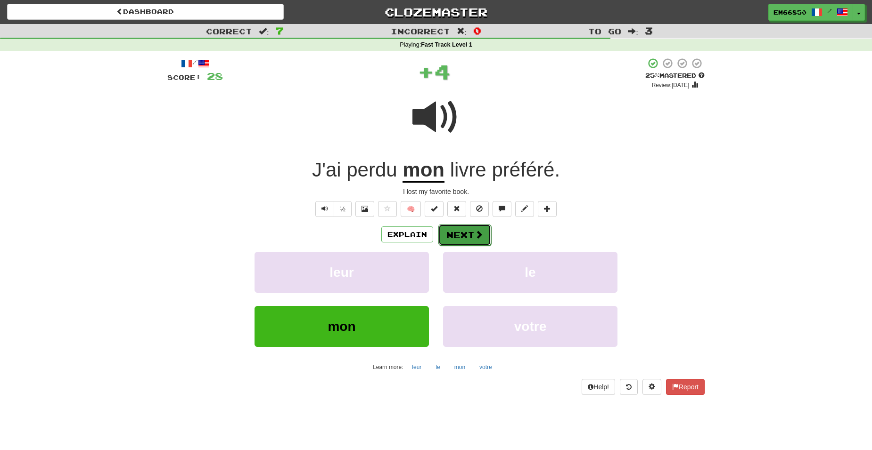
click at [461, 231] on button "Next" at bounding box center [464, 235] width 53 height 22
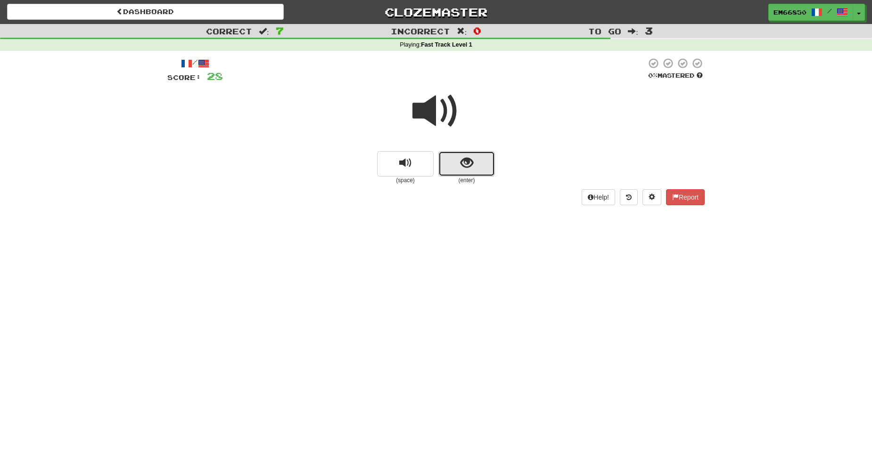
click at [462, 165] on span "show sentence" at bounding box center [466, 163] width 13 height 13
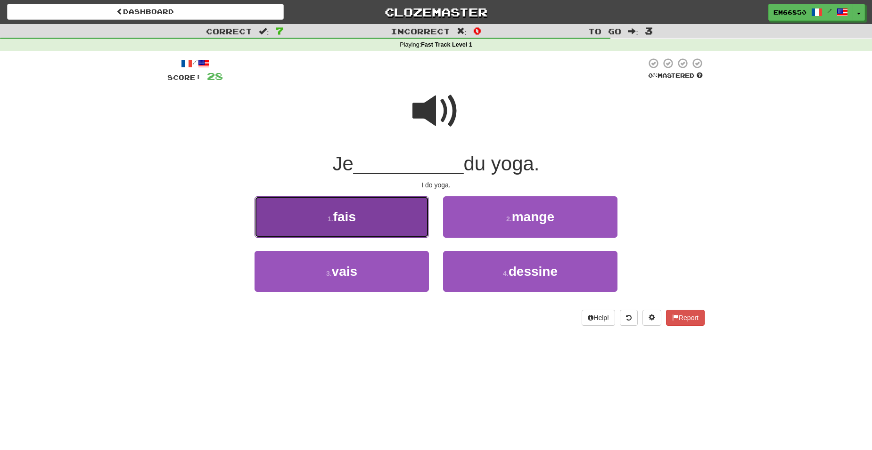
click at [357, 222] on button "1 . fais" at bounding box center [341, 216] width 174 height 41
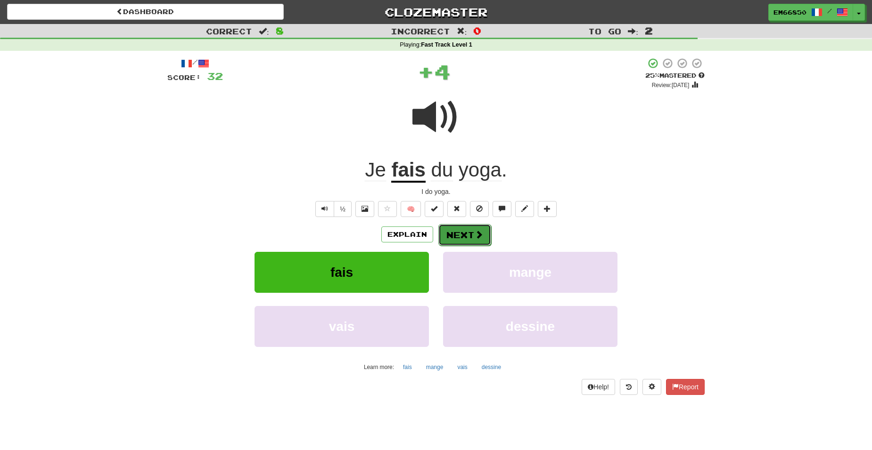
click at [456, 236] on button "Next" at bounding box center [464, 235] width 53 height 22
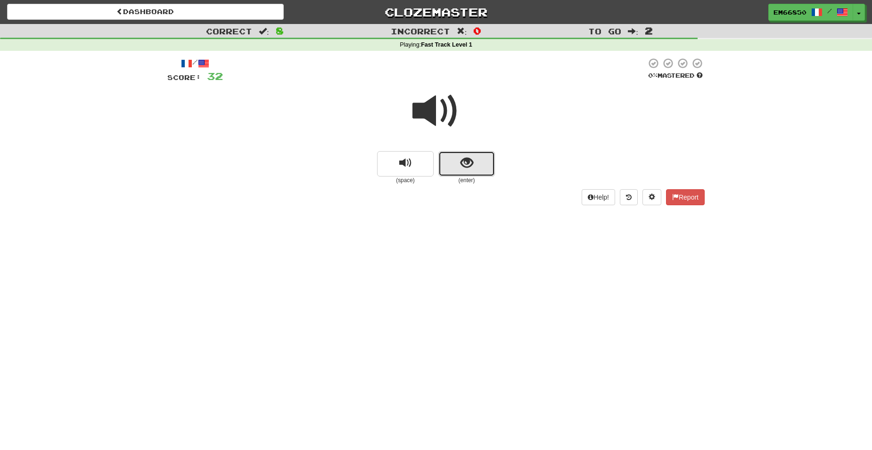
click at [460, 171] on button "show sentence" at bounding box center [466, 163] width 57 height 25
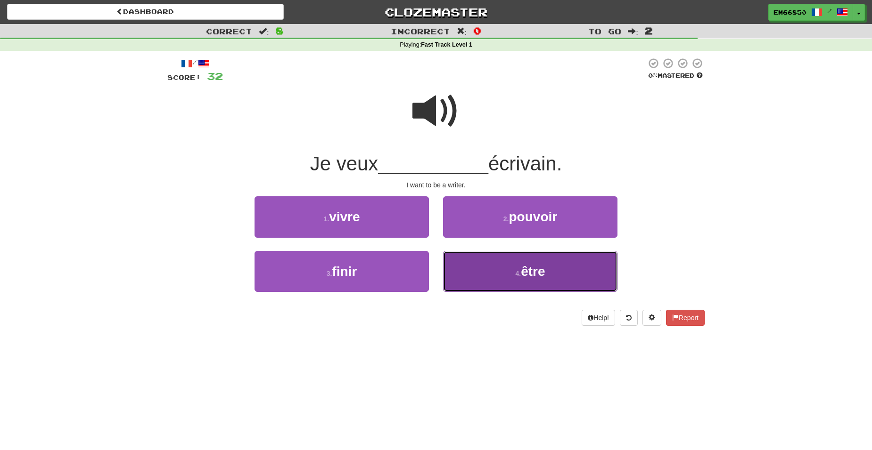
click at [478, 288] on button "4 . être" at bounding box center [530, 271] width 174 height 41
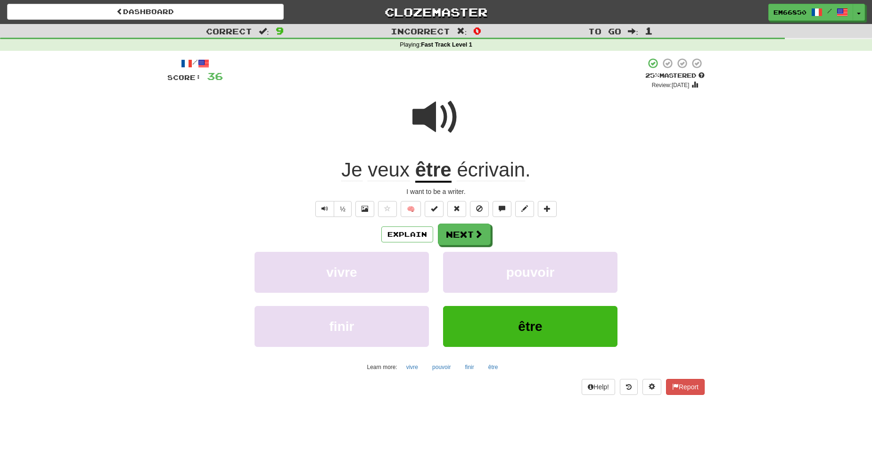
click at [478, 175] on span "écrivain" at bounding box center [491, 170] width 68 height 23
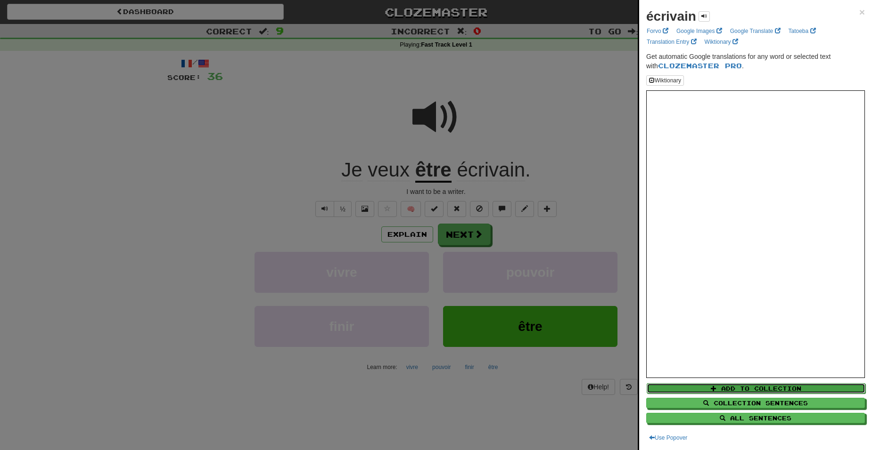
click at [747, 386] on button "Add to Collection" at bounding box center [755, 389] width 219 height 10
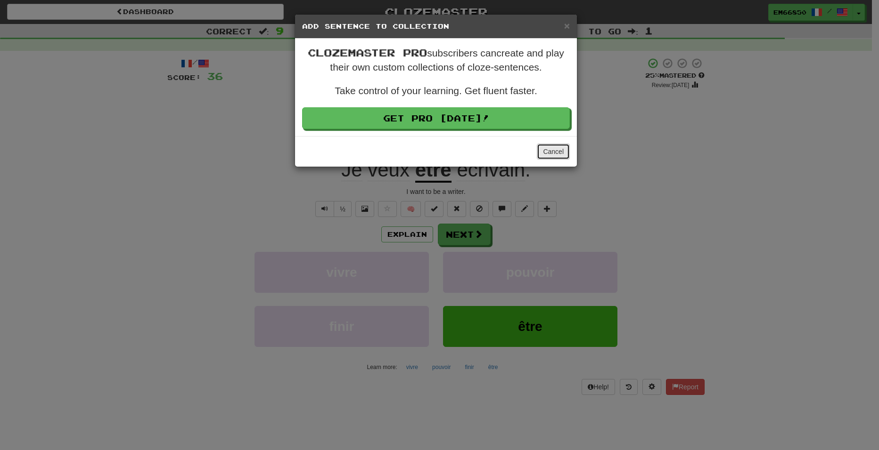
click at [554, 155] on button "Cancel" at bounding box center [553, 152] width 33 height 16
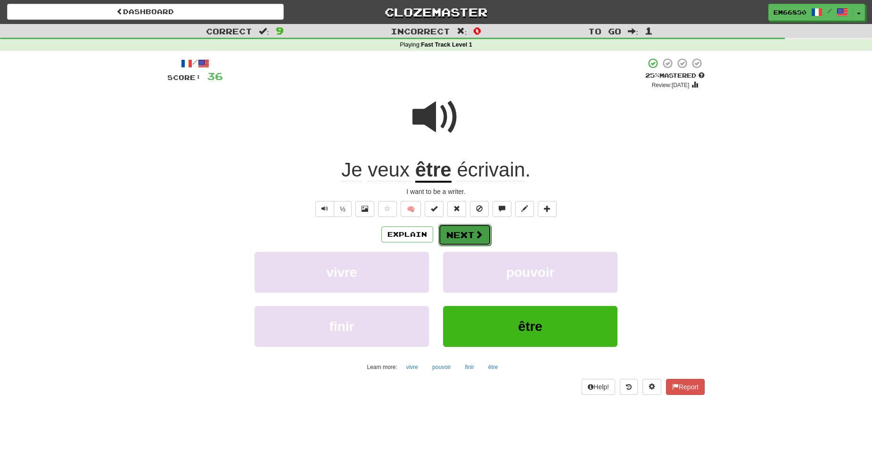
click at [486, 236] on button "Next" at bounding box center [464, 235] width 53 height 22
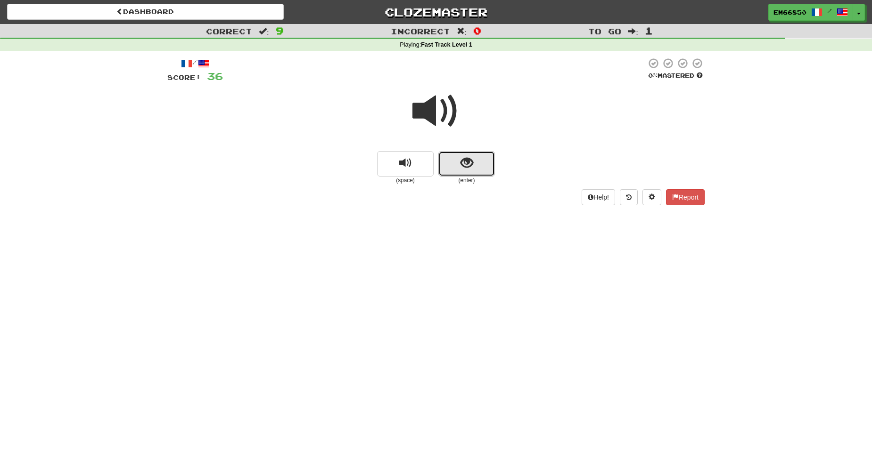
click at [473, 169] on span "show sentence" at bounding box center [466, 163] width 13 height 13
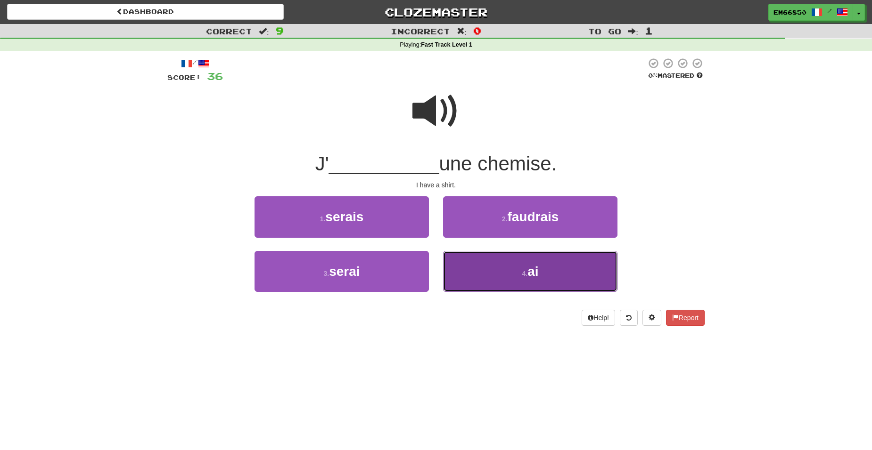
click at [496, 263] on button "4 . ai" at bounding box center [530, 271] width 174 height 41
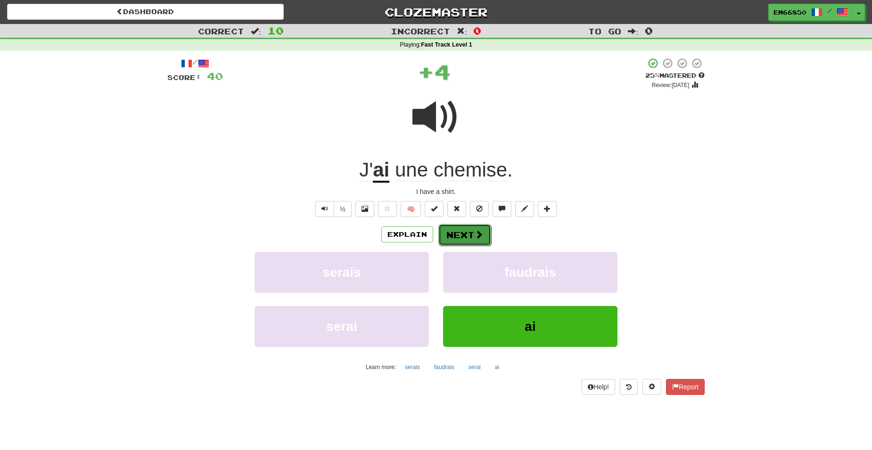
click at [483, 239] on button "Next" at bounding box center [464, 235] width 53 height 22
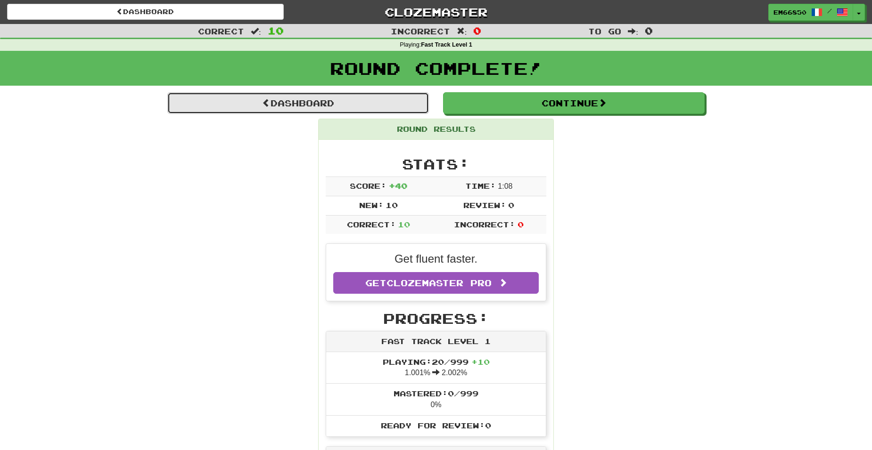
click at [356, 113] on link "Dashboard" at bounding box center [297, 103] width 261 height 22
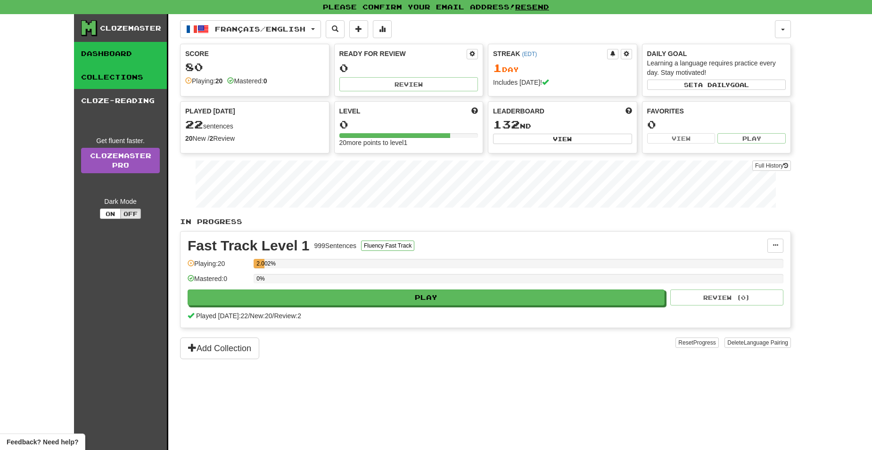
click at [94, 78] on link "Collections" at bounding box center [120, 77] width 93 height 24
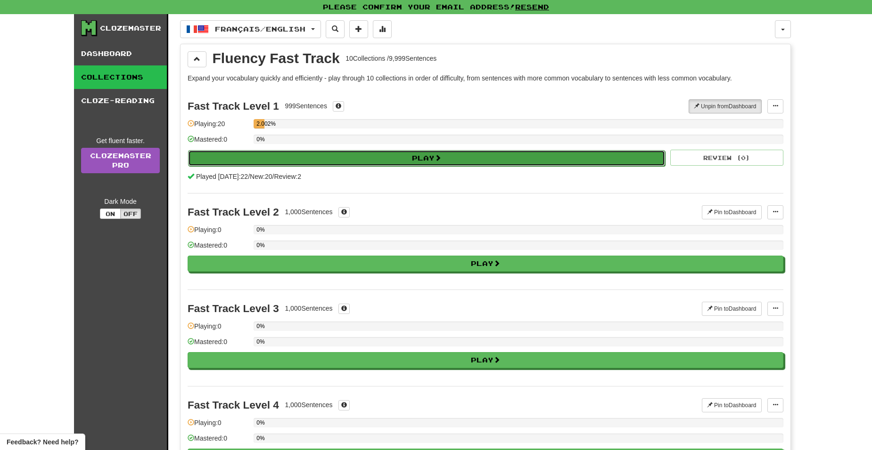
click at [378, 164] on button "Play" at bounding box center [426, 158] width 477 height 16
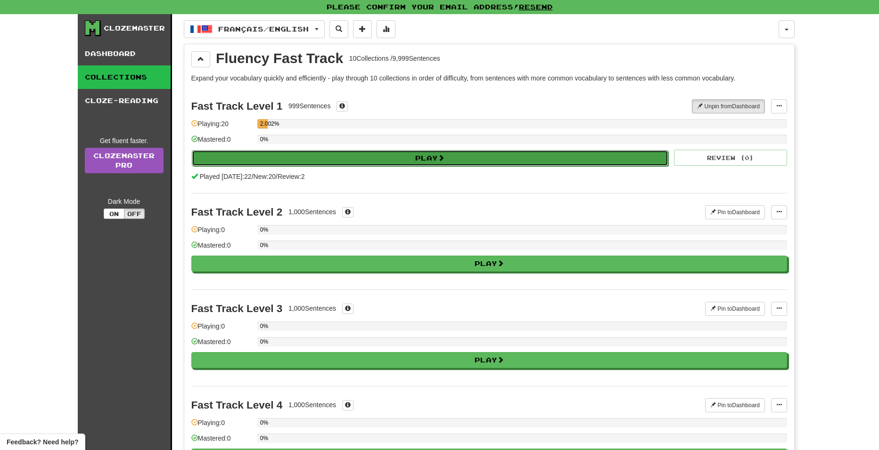
select select "**"
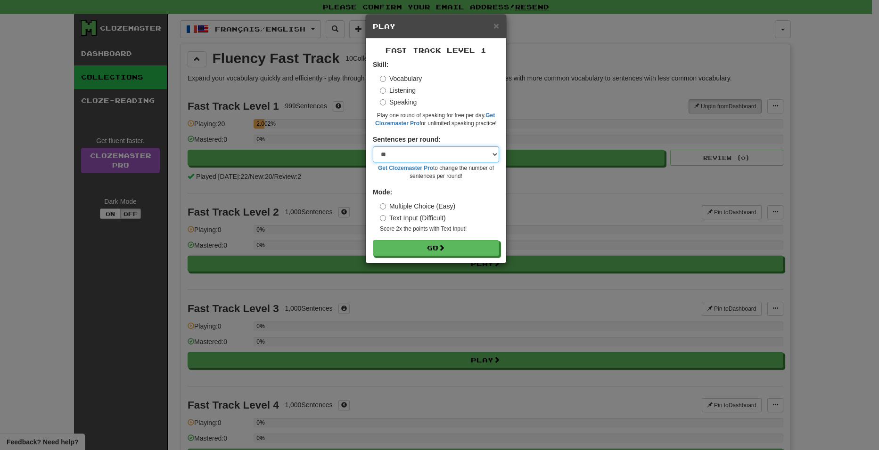
click at [455, 155] on select "* ** ** ** ** ** *** ********" at bounding box center [436, 155] width 126 height 16
click at [449, 245] on button "Go" at bounding box center [436, 249] width 126 height 16
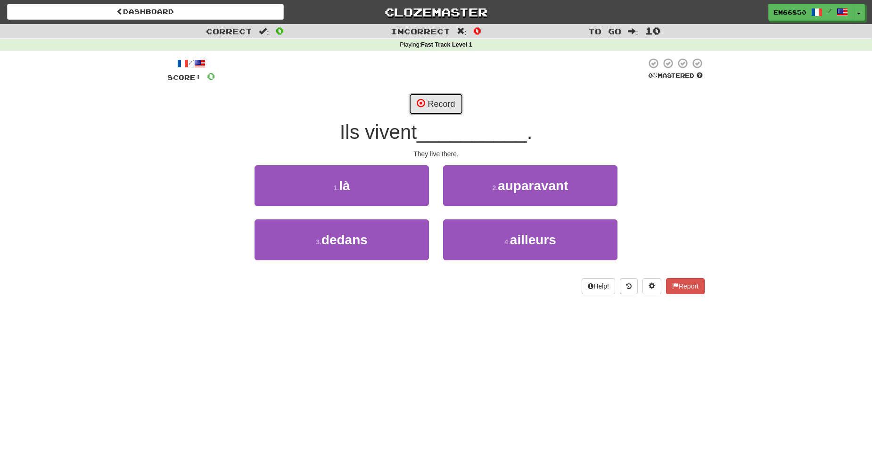
click at [432, 106] on button "Record" at bounding box center [435, 104] width 54 height 22
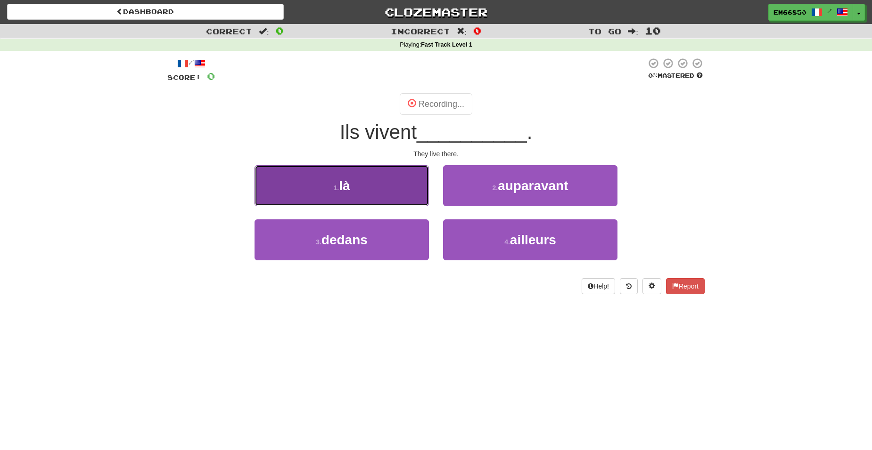
click at [326, 178] on button "1 . là" at bounding box center [341, 185] width 174 height 41
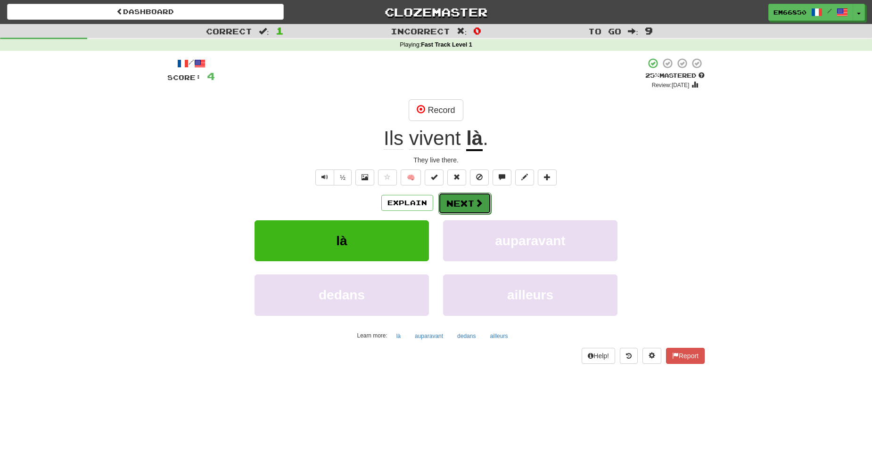
click at [479, 205] on span at bounding box center [478, 203] width 8 height 8
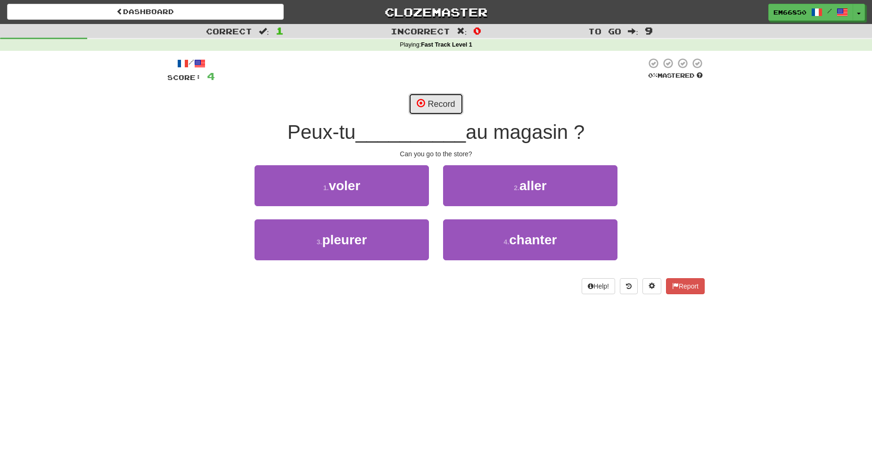
click at [424, 107] on span at bounding box center [420, 103] width 8 height 8
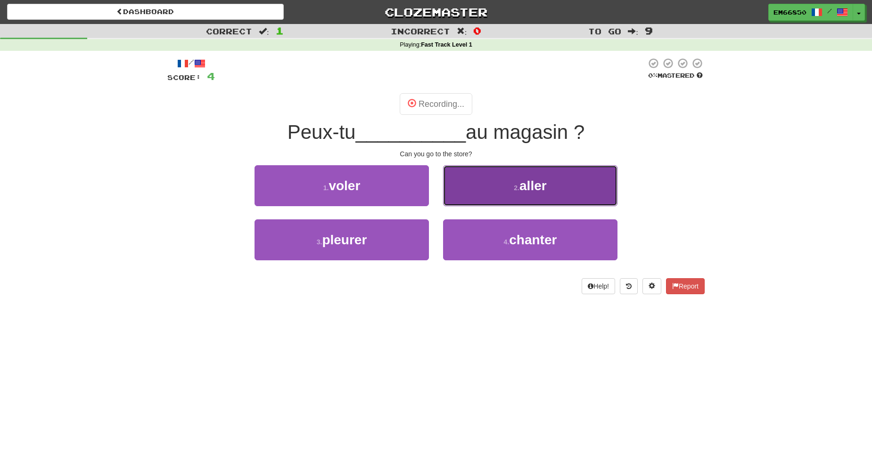
click at [502, 188] on button "2 . aller" at bounding box center [530, 185] width 174 height 41
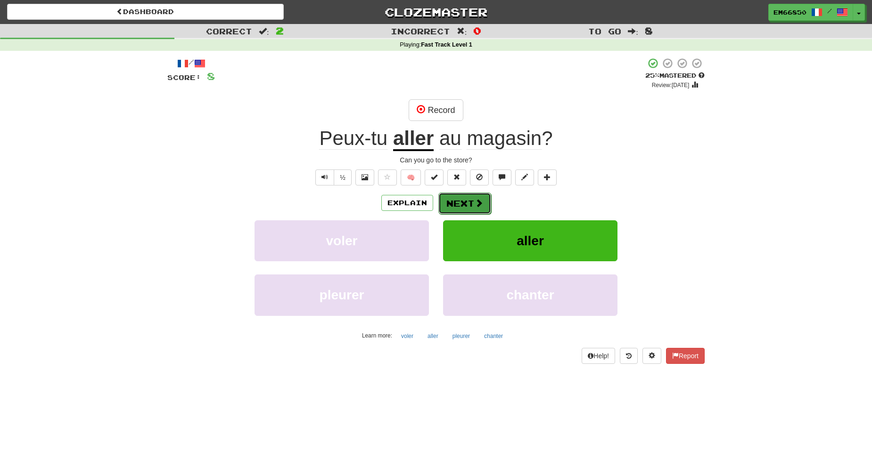
click at [466, 207] on button "Next" at bounding box center [464, 204] width 53 height 22
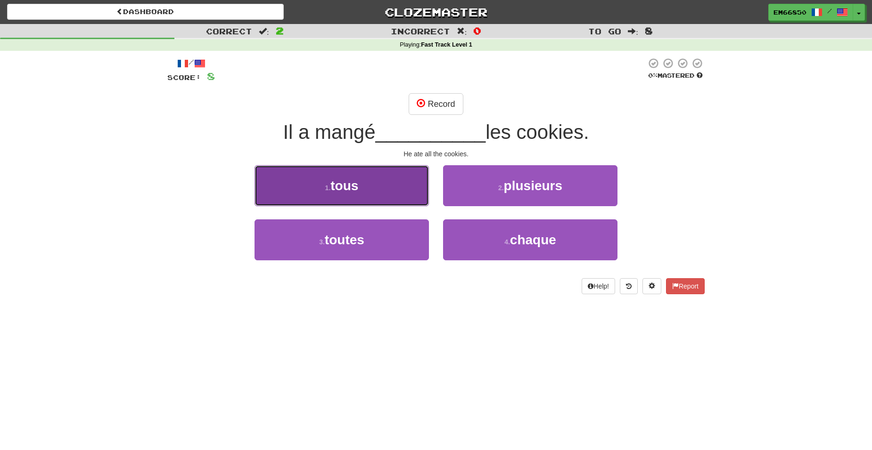
click at [358, 189] on span "tous" at bounding box center [344, 186] width 28 height 15
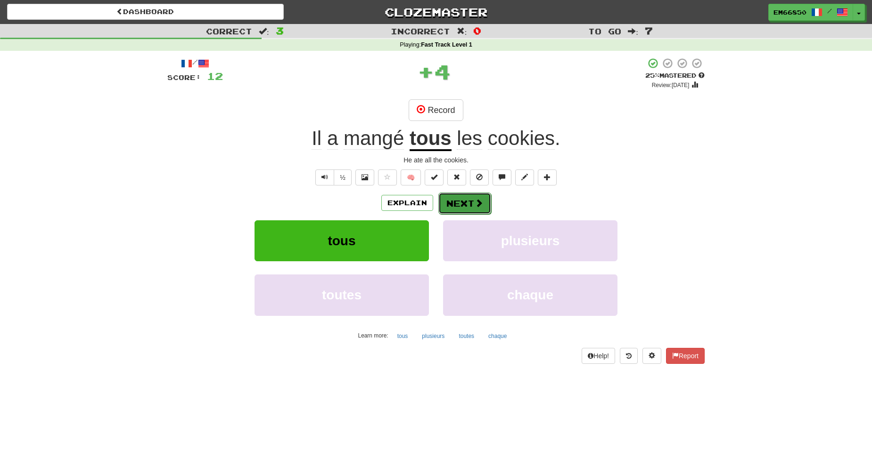
click at [469, 211] on button "Next" at bounding box center [464, 204] width 53 height 22
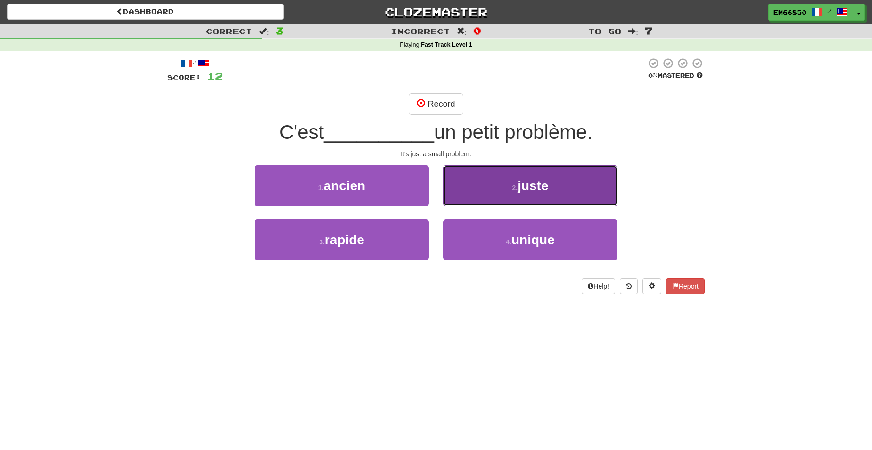
click at [518, 190] on span "juste" at bounding box center [532, 186] width 31 height 15
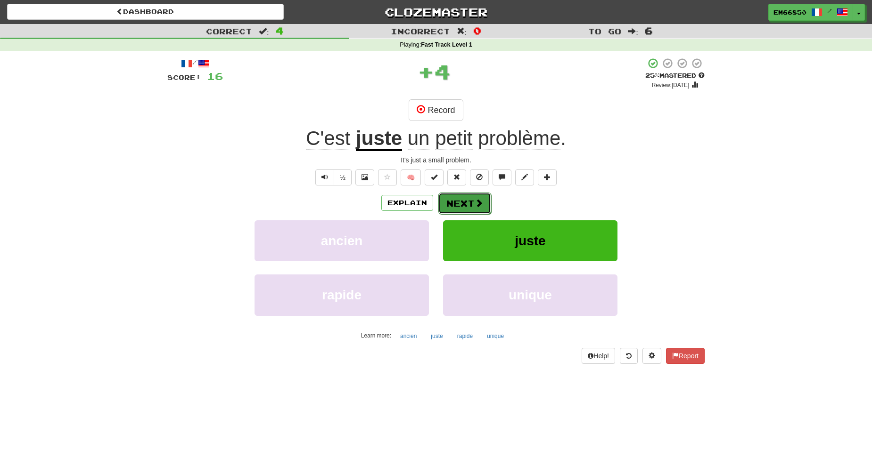
click at [467, 205] on button "Next" at bounding box center [464, 204] width 53 height 22
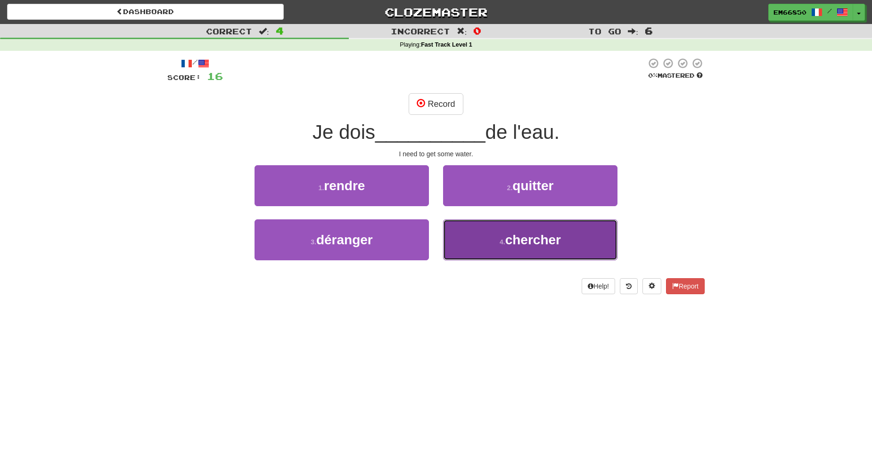
click at [483, 255] on button "4 . chercher" at bounding box center [530, 240] width 174 height 41
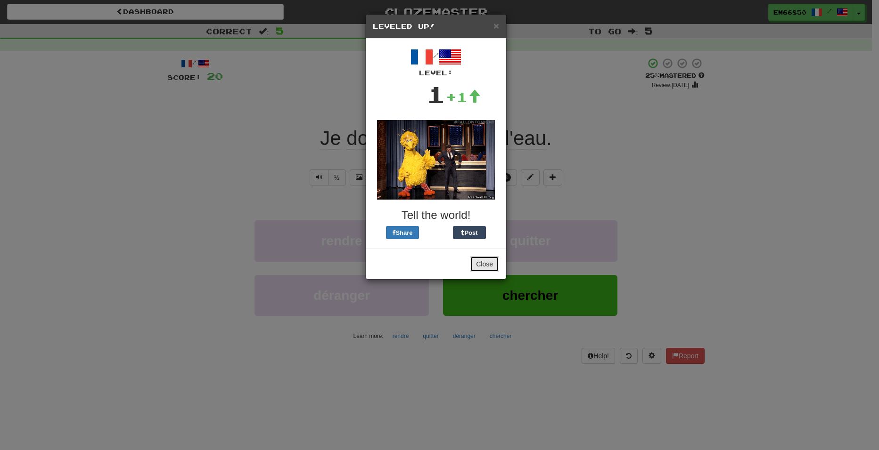
click at [490, 263] on button "Close" at bounding box center [484, 264] width 29 height 16
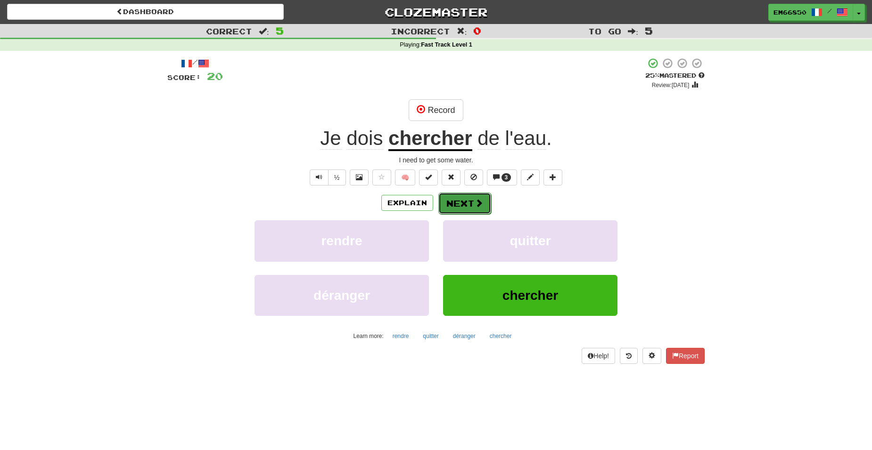
click at [461, 206] on button "Next" at bounding box center [464, 204] width 53 height 22
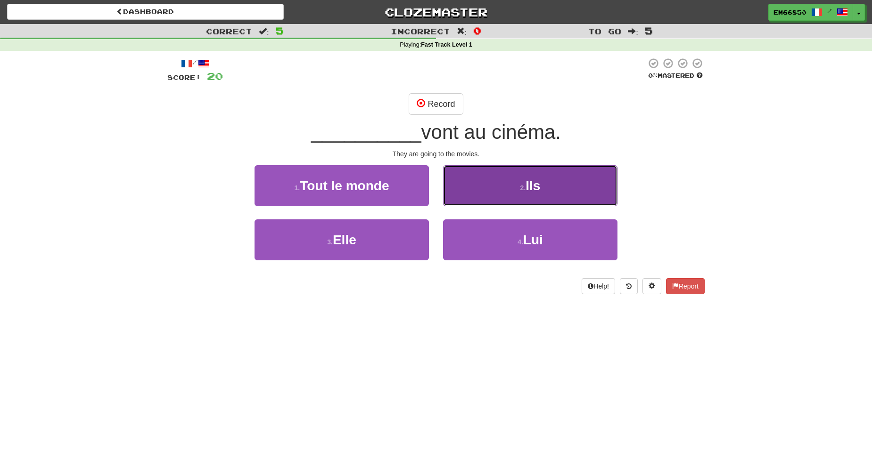
click at [483, 192] on button "2 . Ils" at bounding box center [530, 185] width 174 height 41
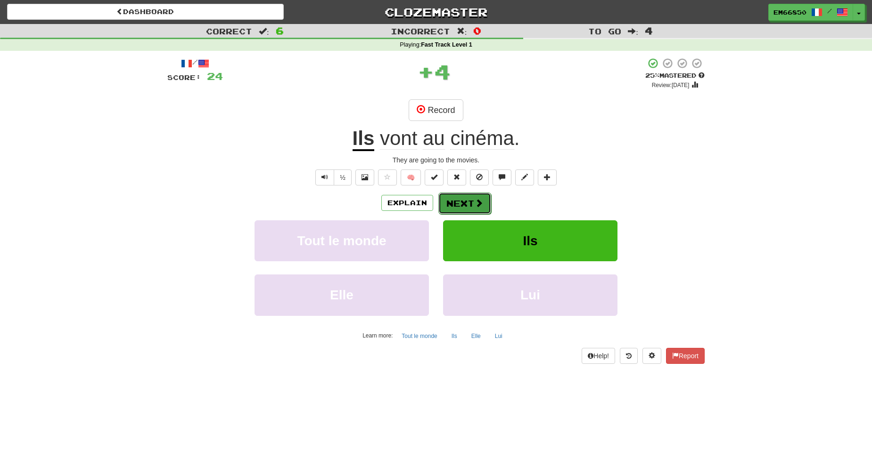
click at [478, 206] on span at bounding box center [478, 203] width 8 height 8
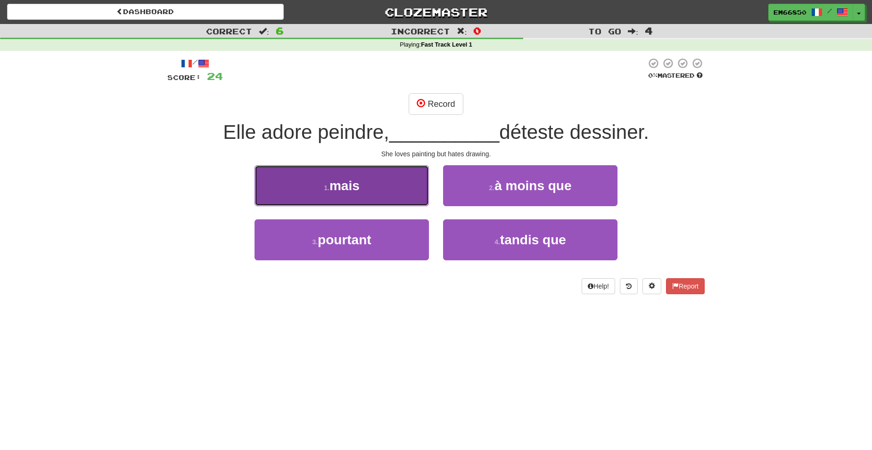
click at [392, 179] on button "1 . mais" at bounding box center [341, 185] width 174 height 41
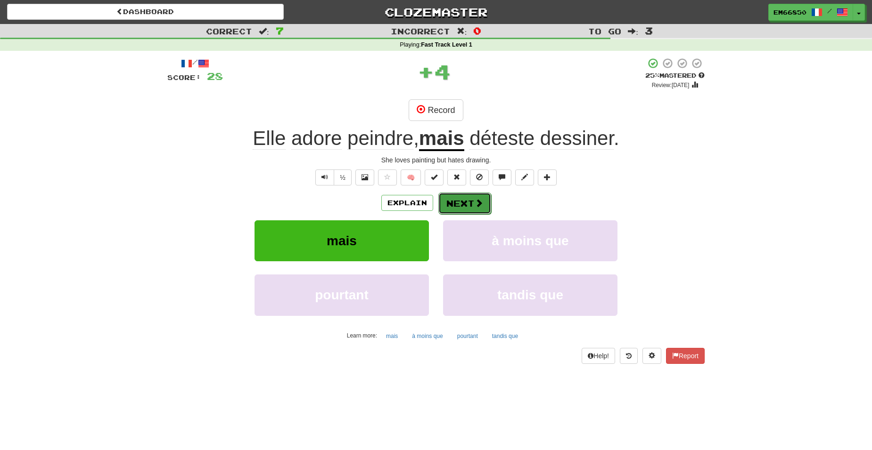
click at [490, 209] on button "Next" at bounding box center [464, 204] width 53 height 22
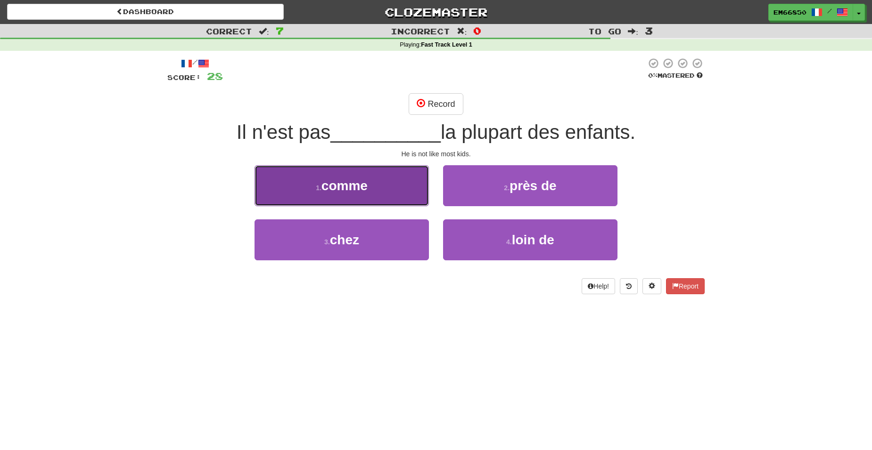
click at [361, 194] on button "1 . comme" at bounding box center [341, 185] width 174 height 41
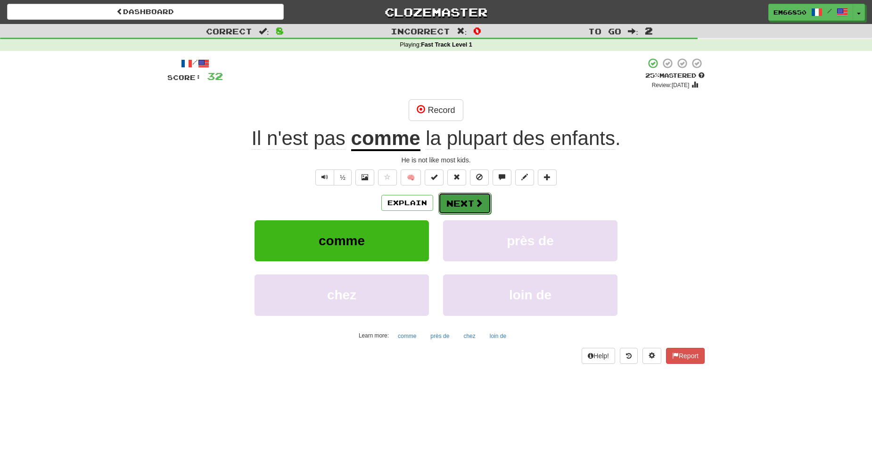
click at [485, 206] on button "Next" at bounding box center [464, 204] width 53 height 22
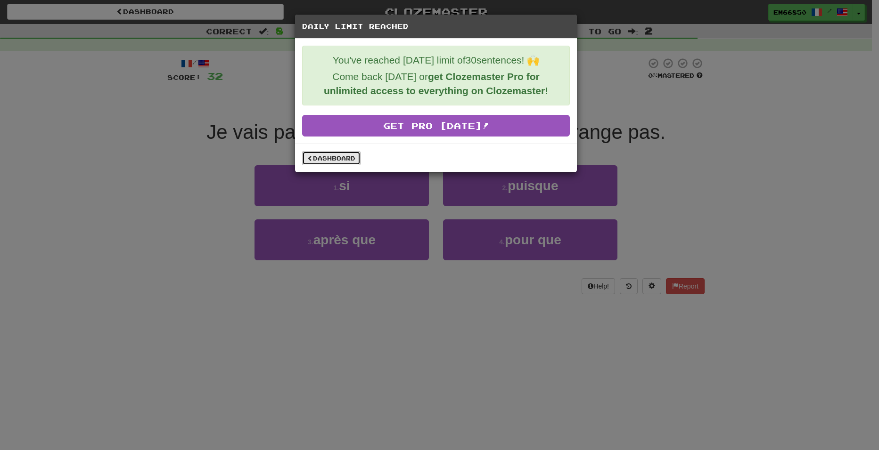
click at [346, 161] on link "Dashboard" at bounding box center [331, 158] width 58 height 14
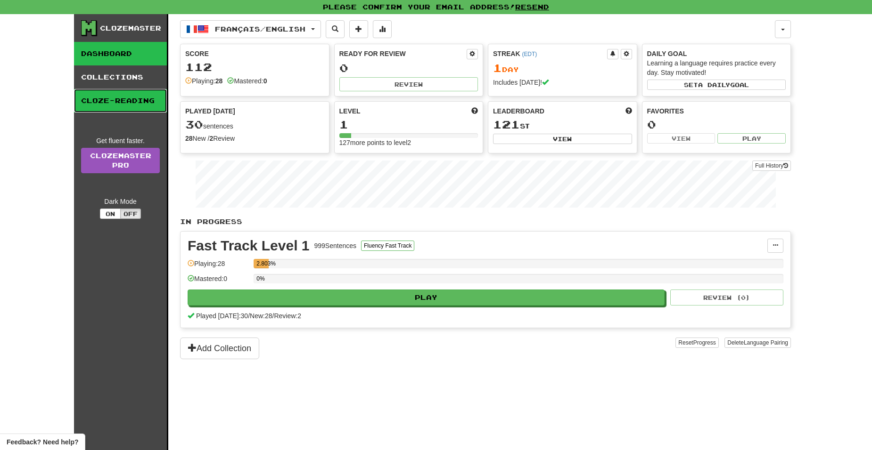
click at [124, 99] on link "Cloze-Reading" at bounding box center [120, 101] width 93 height 24
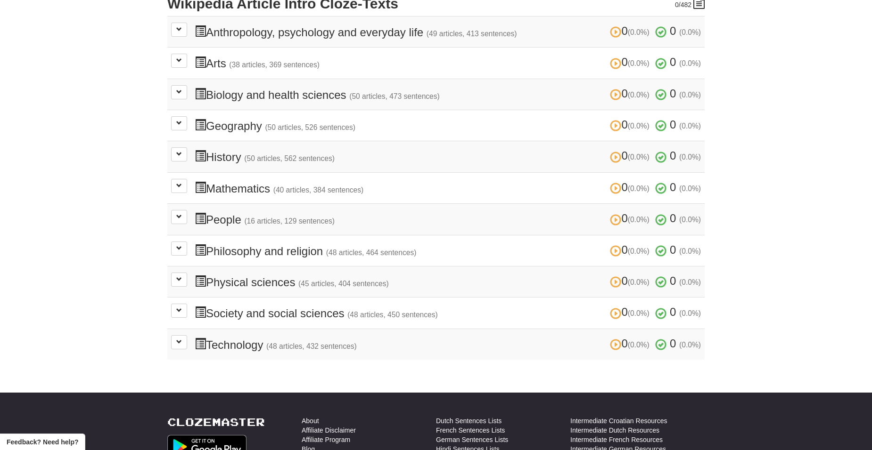
scroll to position [236, 0]
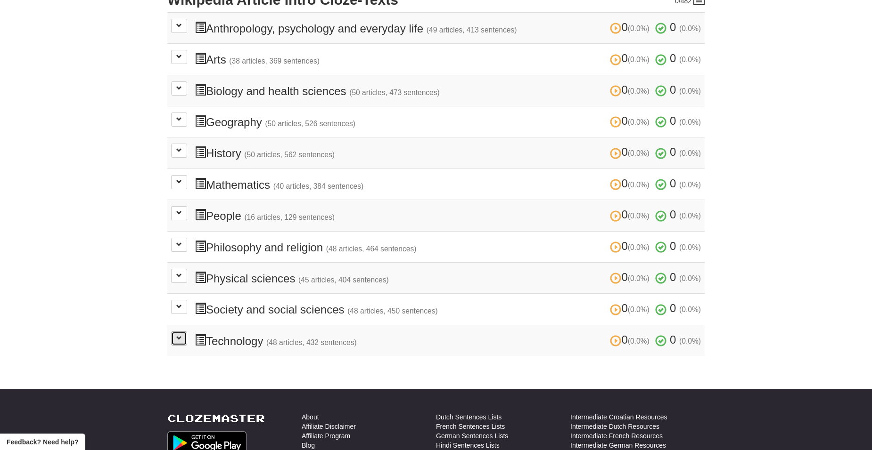
click at [181, 344] on button at bounding box center [179, 339] width 16 height 14
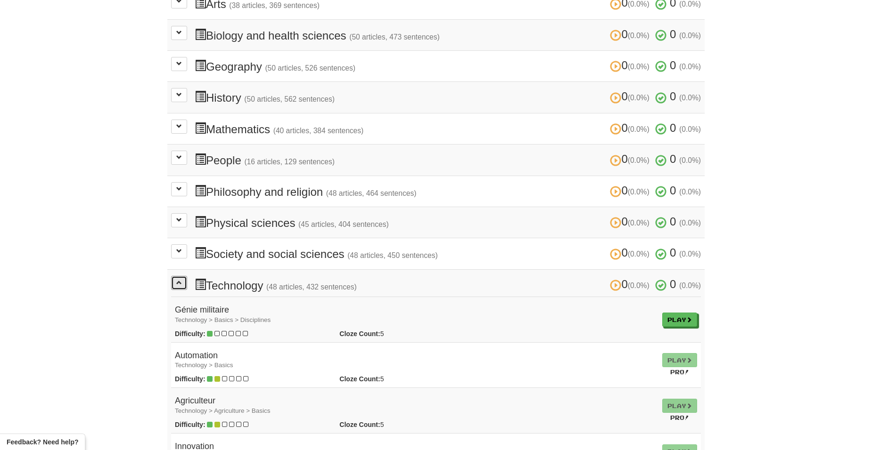
scroll to position [326, 0]
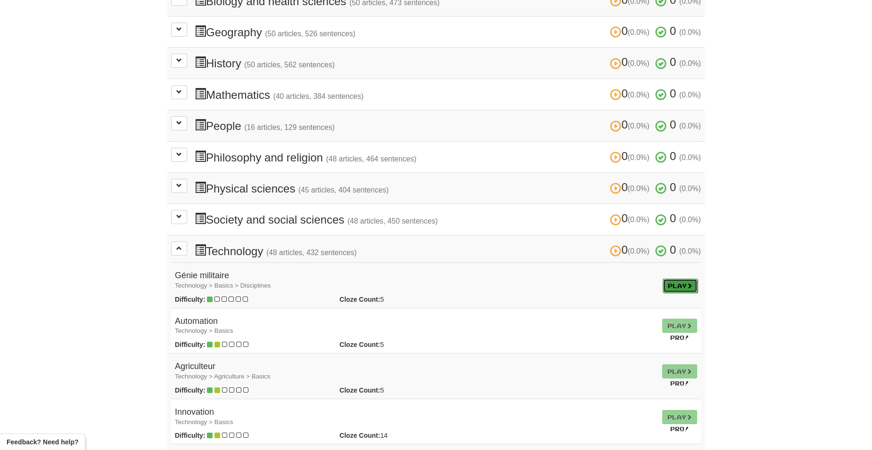
click at [679, 286] on link "Play" at bounding box center [679, 286] width 35 height 14
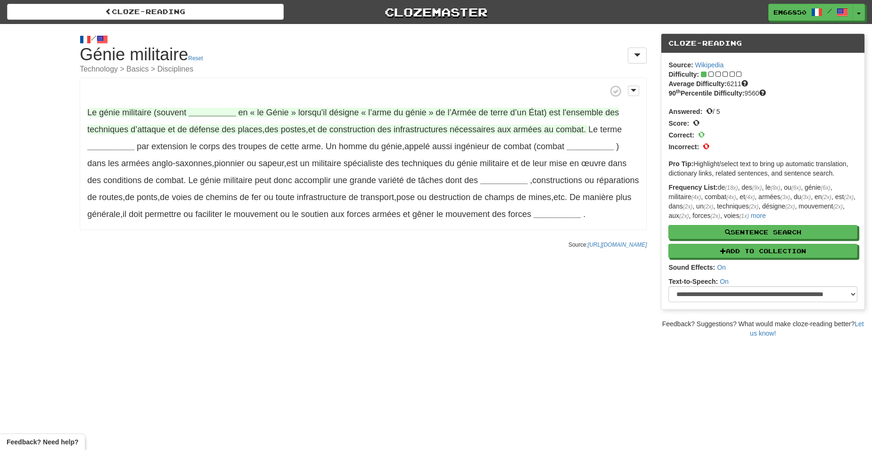
click at [209, 110] on strong "__________" at bounding box center [211, 112] width 47 height 9
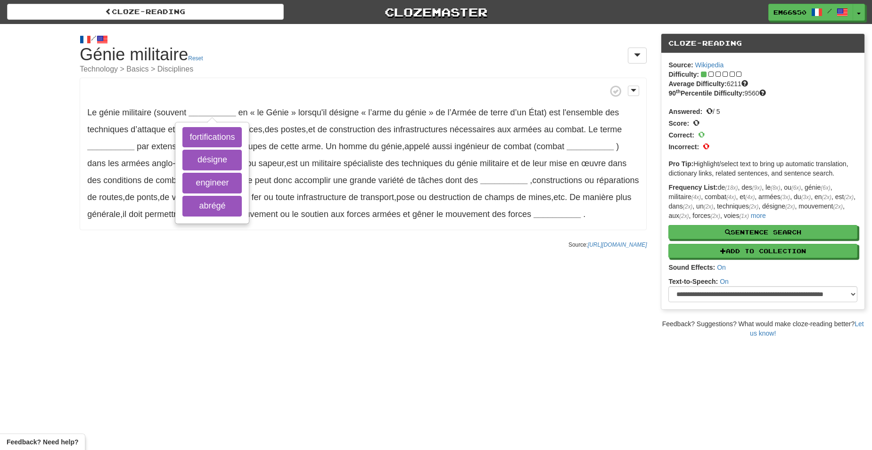
click at [212, 95] on span at bounding box center [363, 91] width 552 height 12
click at [406, 97] on span at bounding box center [363, 91] width 552 height 12
click at [311, 227] on p "Le génie militaire (souvent __________ fortifications désigne engineer abrégé e…" at bounding box center [363, 154] width 567 height 153
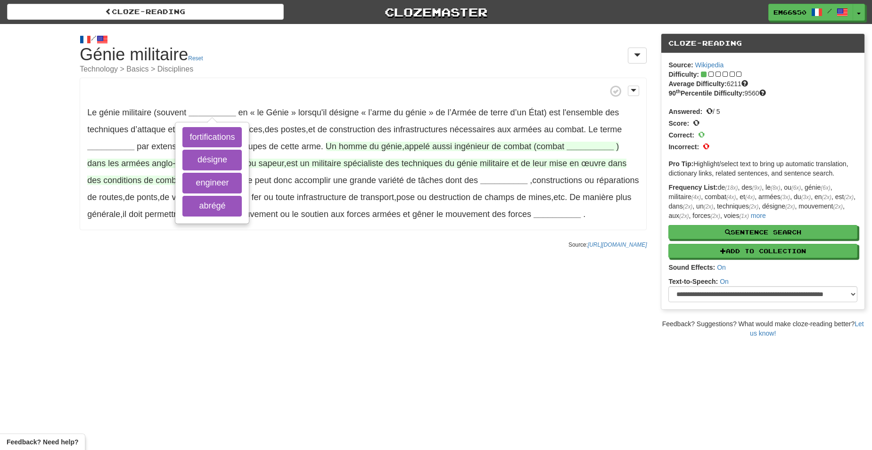
click at [584, 147] on strong "__________" at bounding box center [589, 146] width 47 height 9
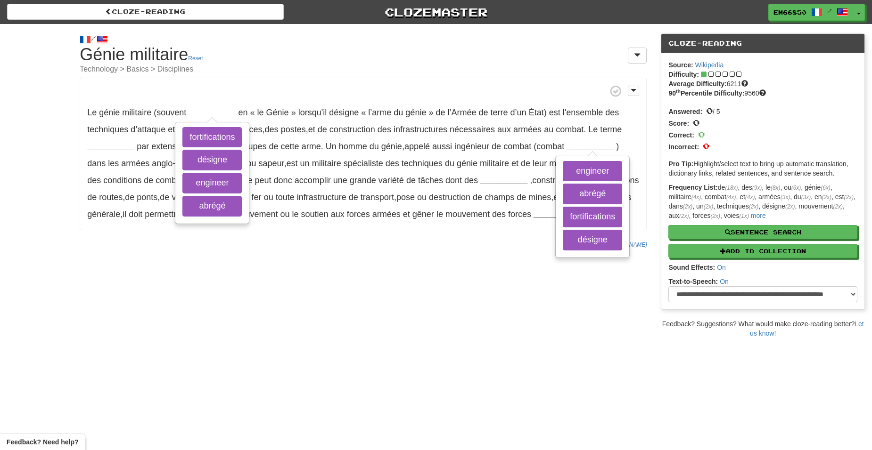
click at [412, 221] on p "Le génie militaire (souvent __________ fortifications désigne engineer abrégé e…" at bounding box center [363, 154] width 567 height 153
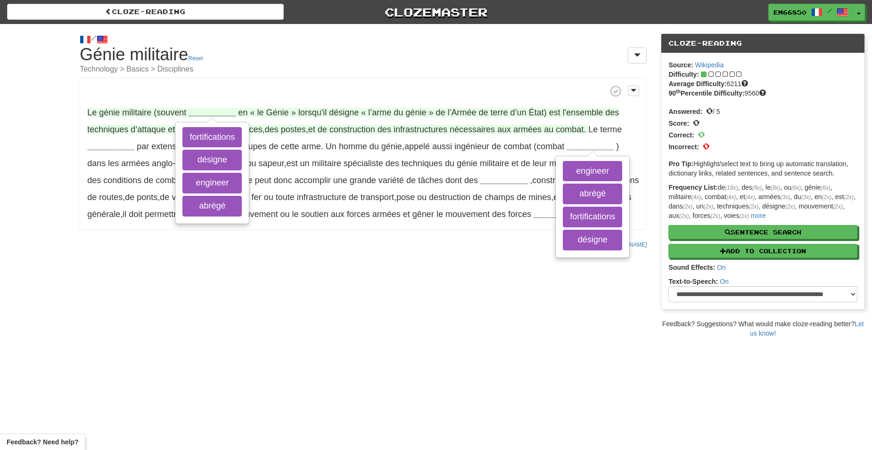
click at [222, 111] on strong "__________" at bounding box center [211, 112] width 47 height 9
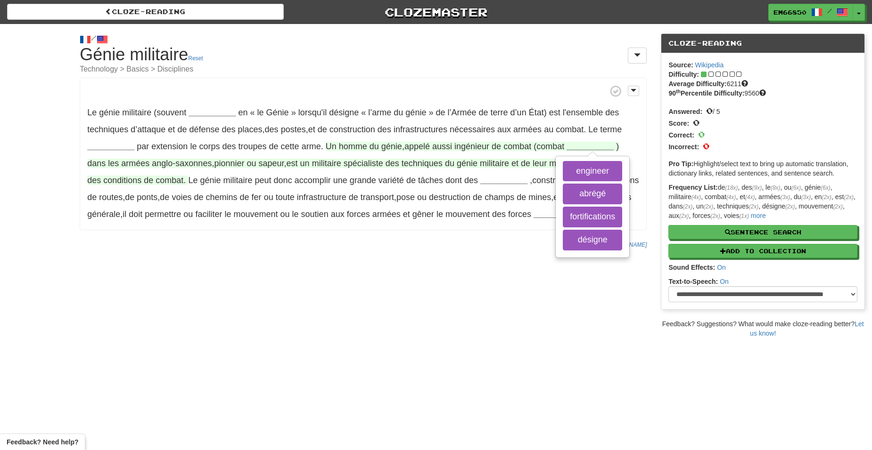
click at [584, 150] on strong "__________" at bounding box center [589, 146] width 47 height 9
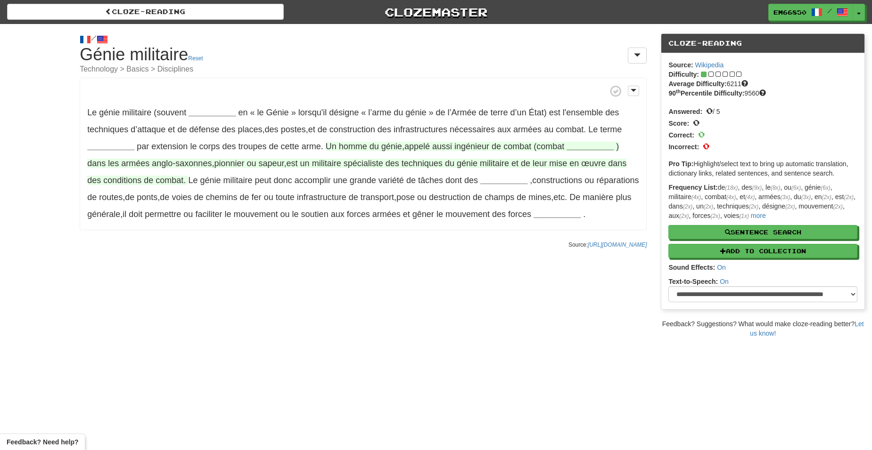
click at [606, 147] on strong "__________" at bounding box center [589, 146] width 47 height 9
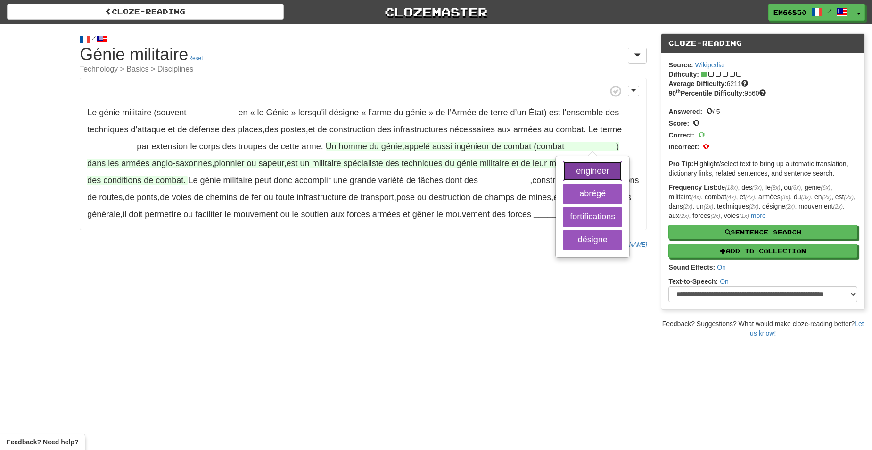
click at [592, 172] on button "engineer" at bounding box center [592, 171] width 59 height 21
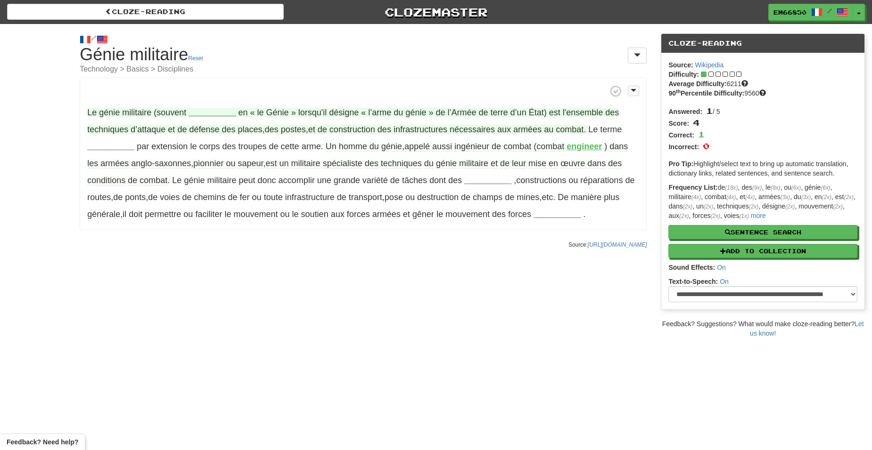
click at [194, 110] on strong "__________" at bounding box center [211, 112] width 47 height 9
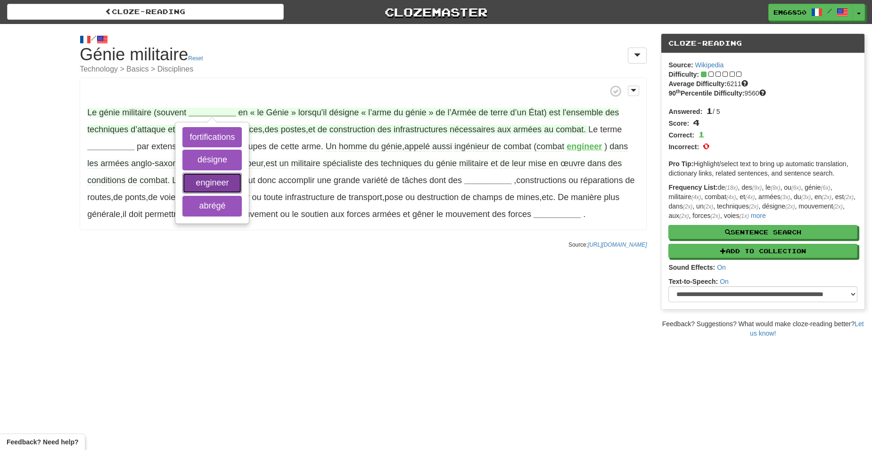
click at [221, 180] on button "engineer" at bounding box center [211, 183] width 59 height 21
click at [221, 161] on button "désigne" at bounding box center [211, 160] width 59 height 21
click at [205, 138] on button "fortifications" at bounding box center [211, 137] width 59 height 21
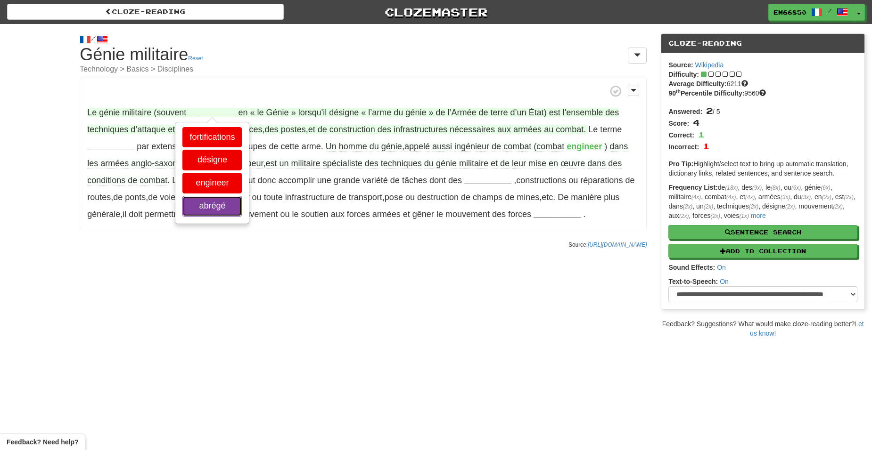
click at [226, 213] on button "abrégé" at bounding box center [211, 206] width 59 height 21
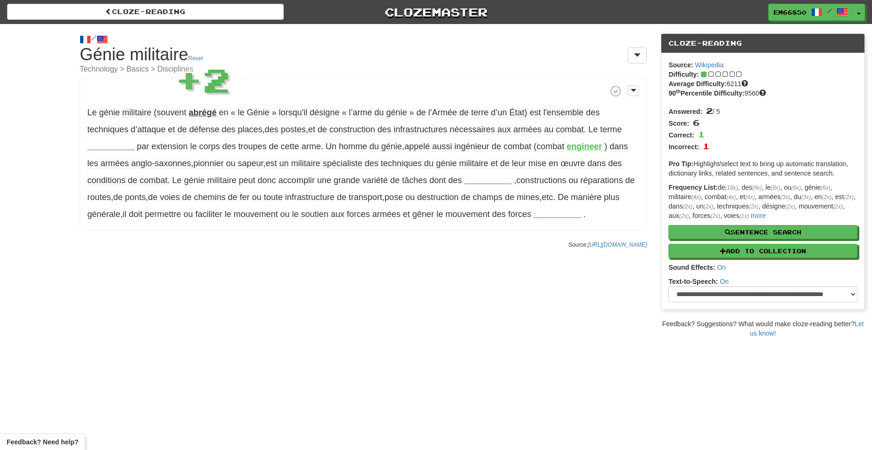
click at [205, 115] on strong "abrégé" at bounding box center [202, 112] width 28 height 9
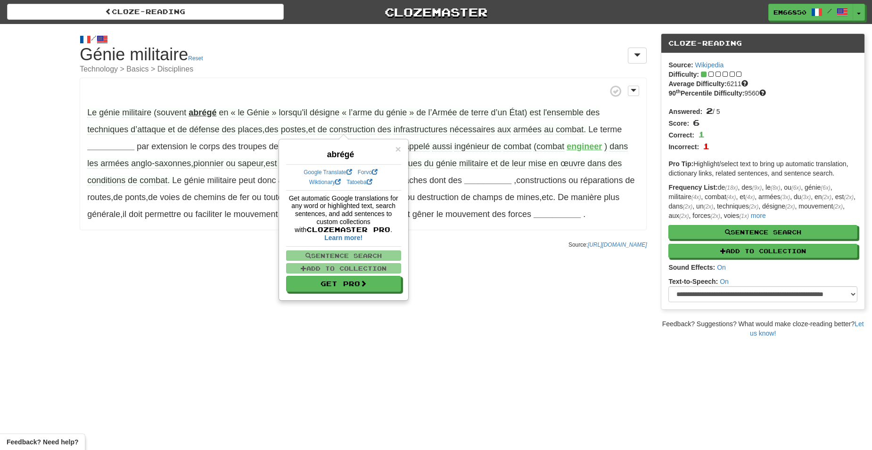
click at [61, 276] on div "/ Cloze-Reading Génie militaire Reset Technology > Basics > Disciplines Le géni…" at bounding box center [436, 181] width 872 height 314
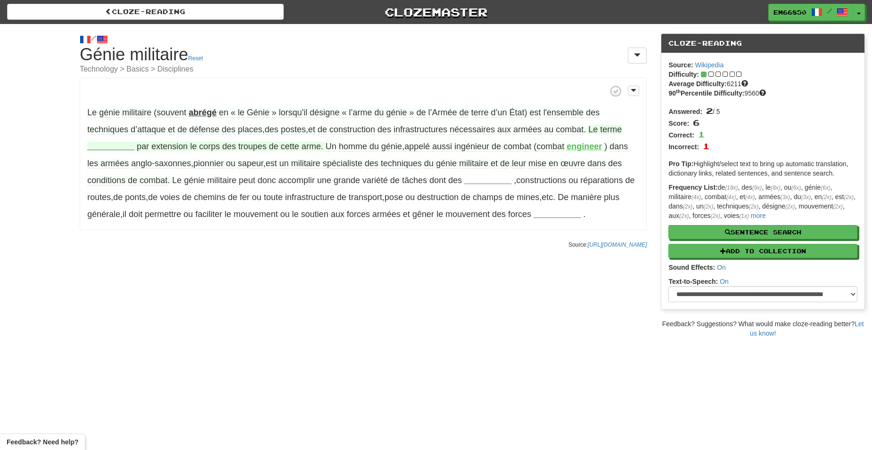
click at [111, 145] on strong "__________" at bounding box center [110, 146] width 47 height 9
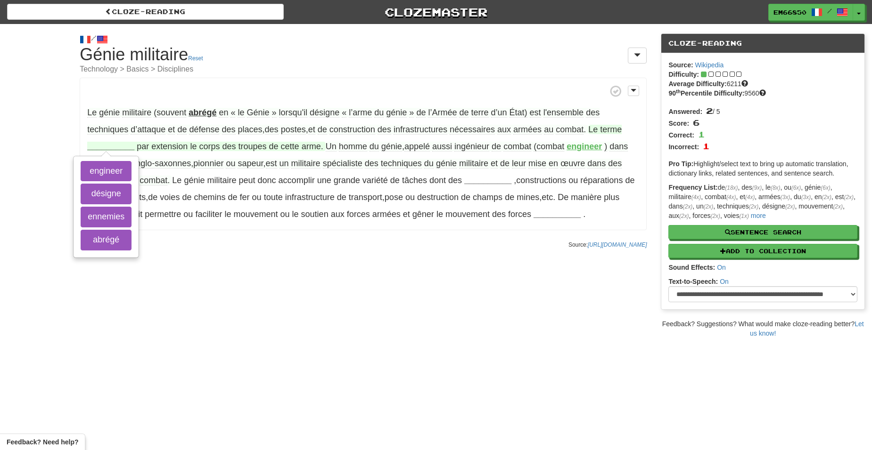
click at [111, 145] on strong "__________" at bounding box center [110, 146] width 47 height 9
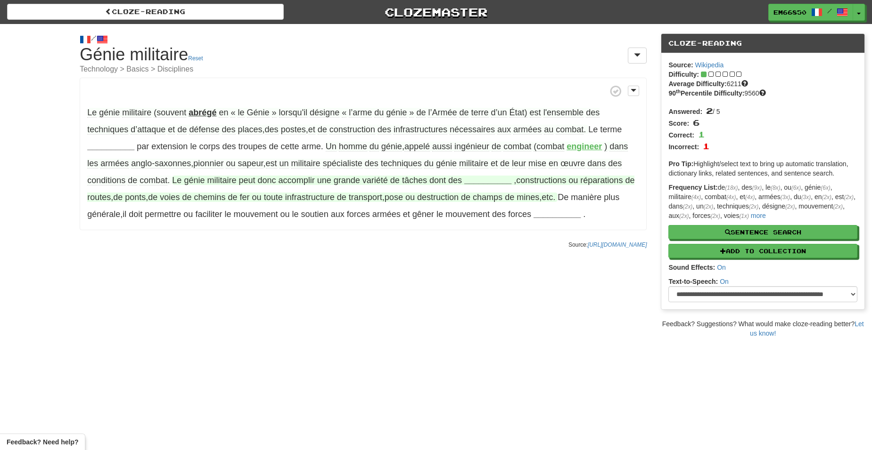
click at [481, 182] on strong "__________" at bounding box center [487, 180] width 47 height 9
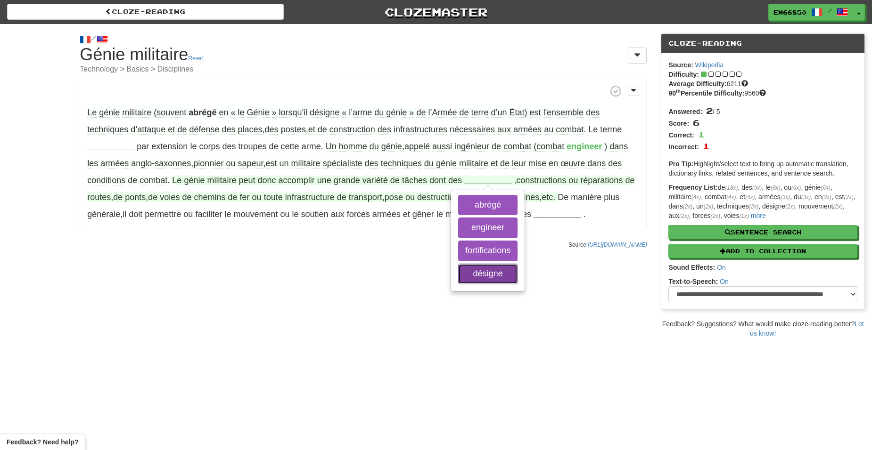
click at [495, 269] on button "désigne" at bounding box center [487, 274] width 59 height 21
click at [490, 255] on button "fortifications" at bounding box center [487, 251] width 59 height 21
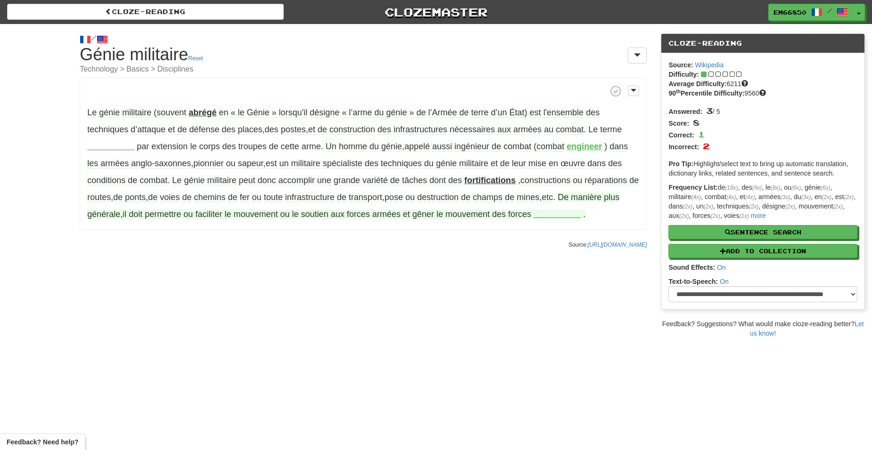
click at [560, 213] on strong "__________" at bounding box center [556, 214] width 47 height 9
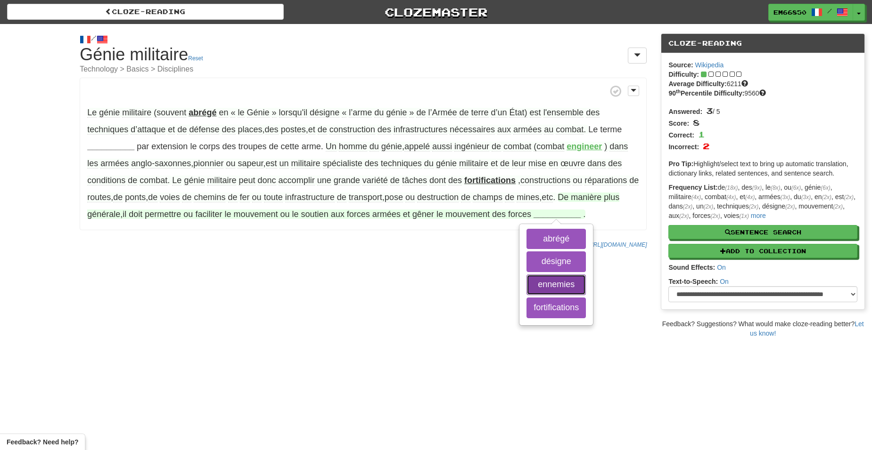
click at [576, 284] on button "ennemies" at bounding box center [555, 285] width 59 height 21
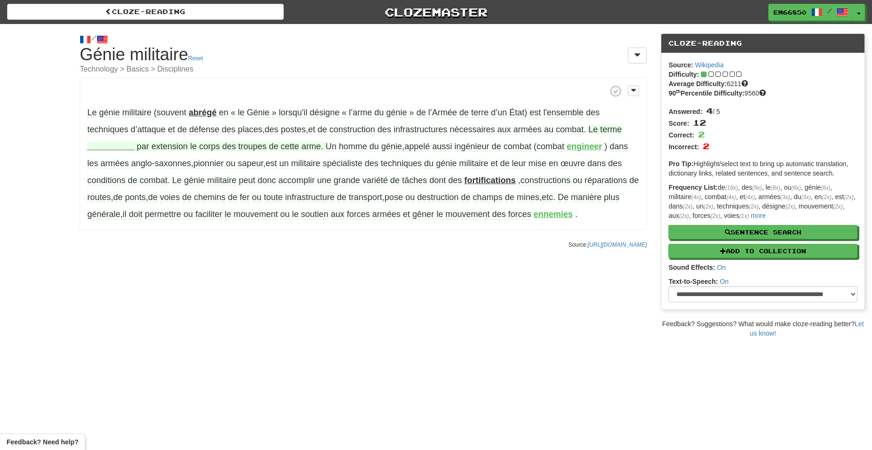
click at [121, 151] on strong "__________" at bounding box center [110, 146] width 47 height 9
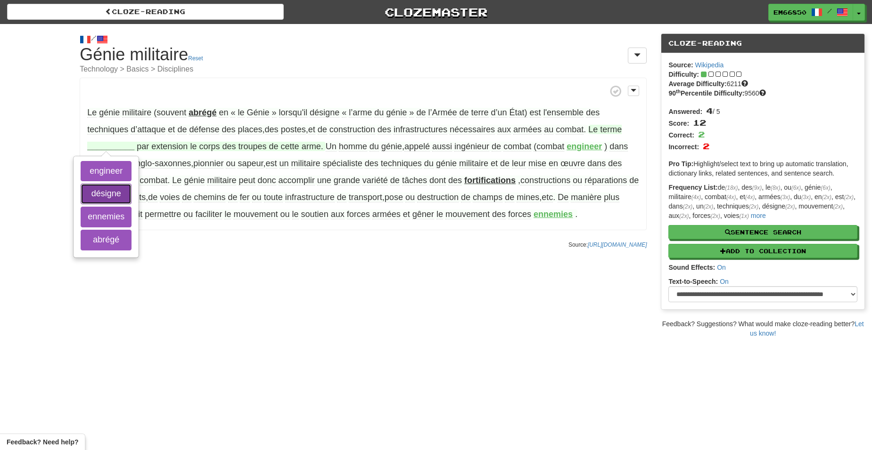
click at [120, 189] on button "désigne" at bounding box center [106, 194] width 51 height 21
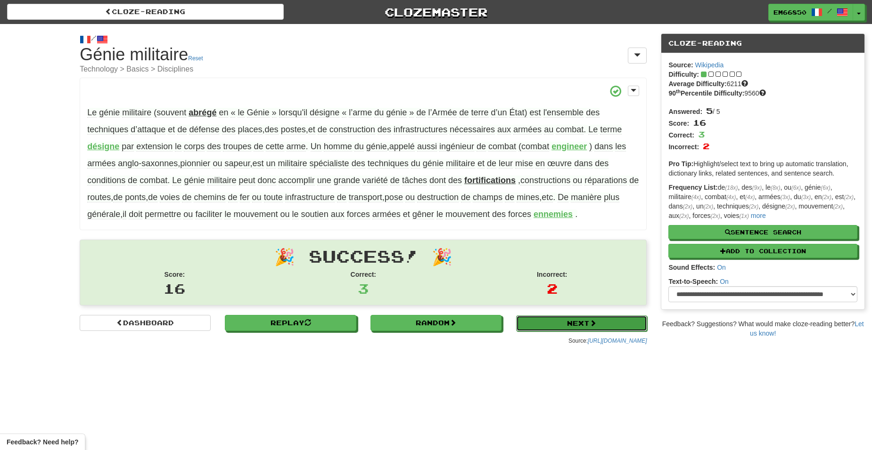
click at [538, 329] on link "Next" at bounding box center [581, 324] width 131 height 16
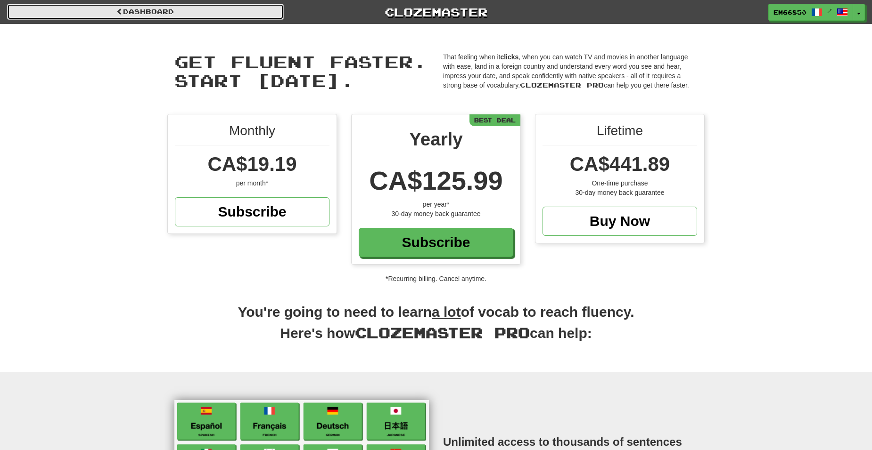
click at [152, 13] on link "Dashboard" at bounding box center [145, 12] width 277 height 16
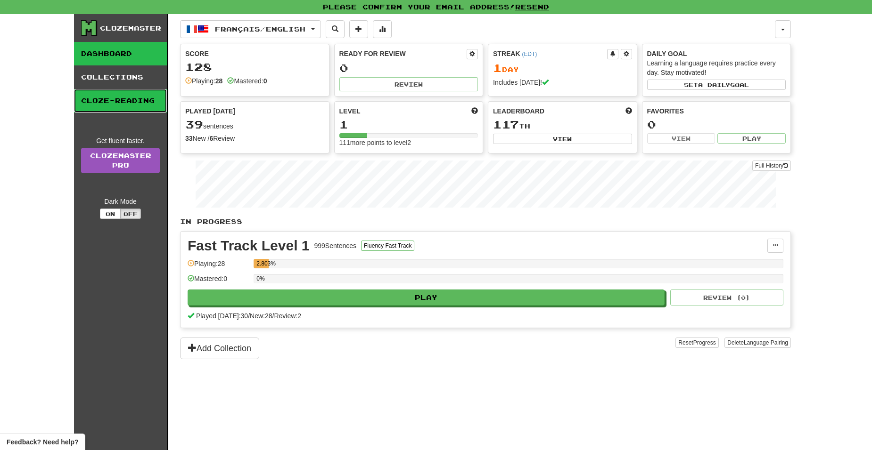
click at [126, 105] on link "Cloze-Reading" at bounding box center [120, 101] width 93 height 24
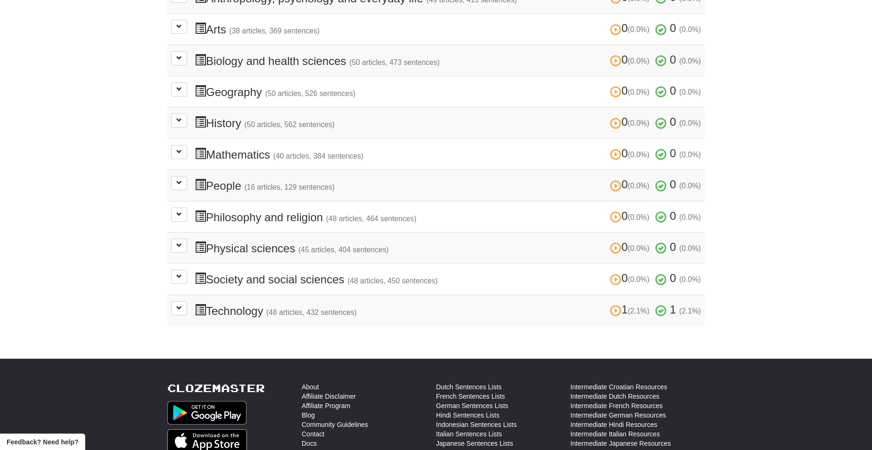
scroll to position [424, 0]
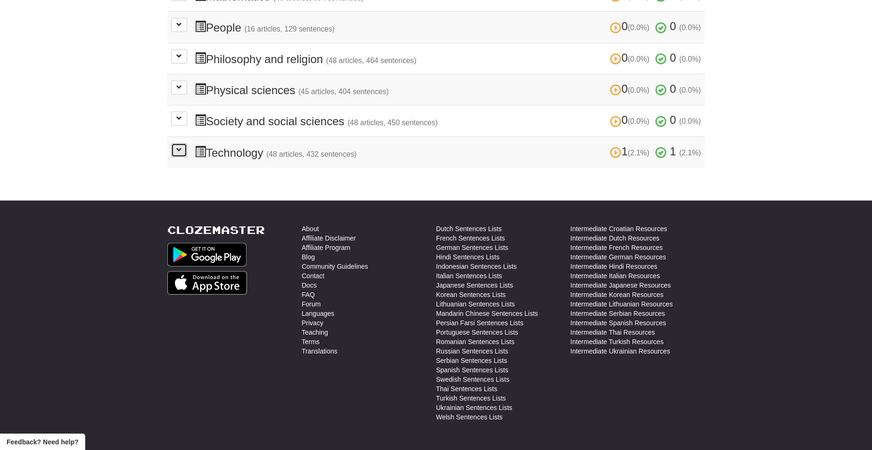
click at [178, 150] on span at bounding box center [179, 150] width 6 height 6
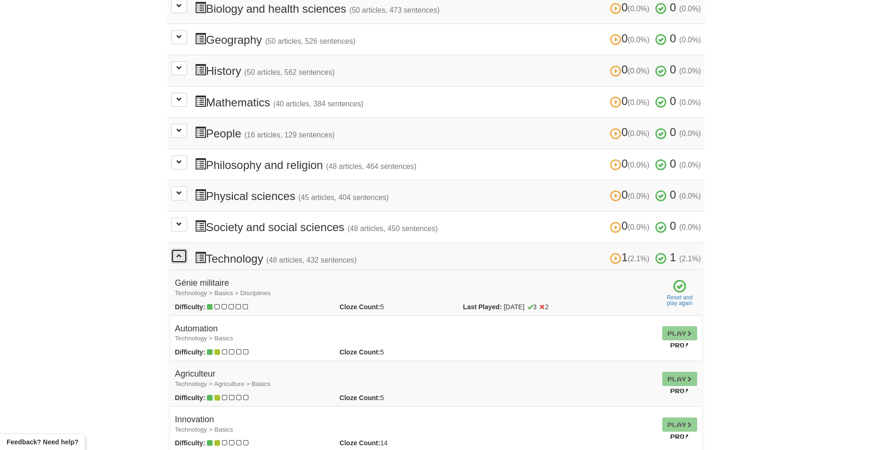
scroll to position [321, 0]
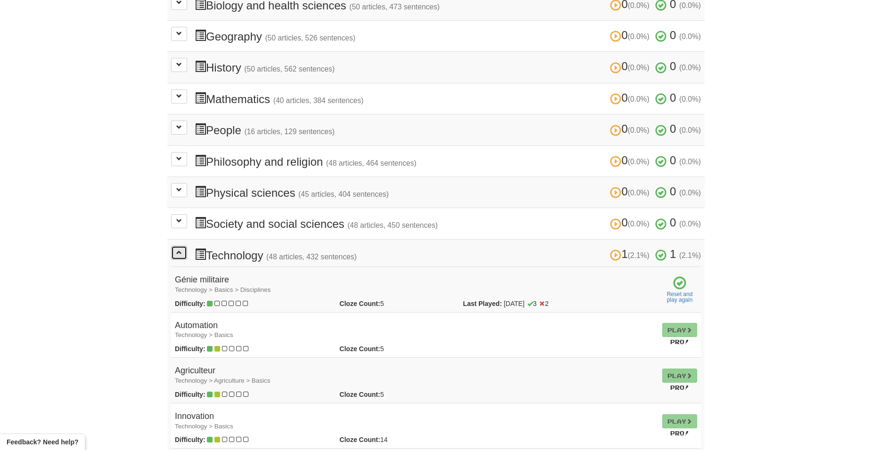
click at [181, 257] on button at bounding box center [179, 253] width 16 height 14
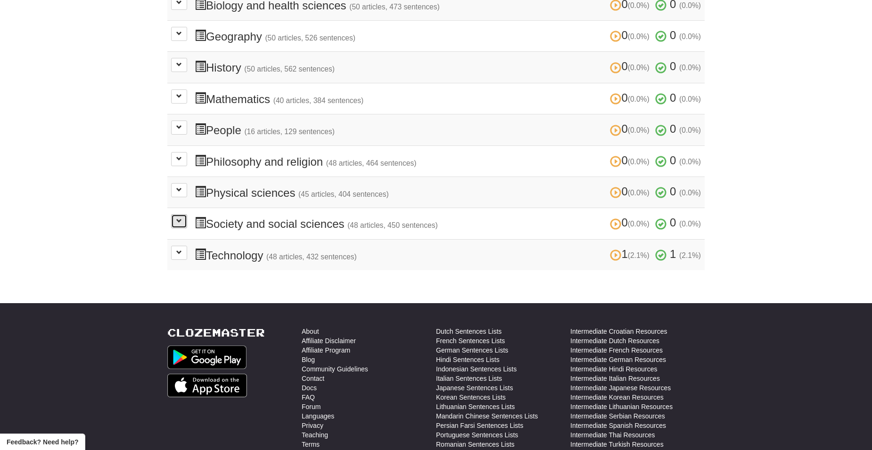
click at [180, 218] on span at bounding box center [179, 221] width 6 height 6
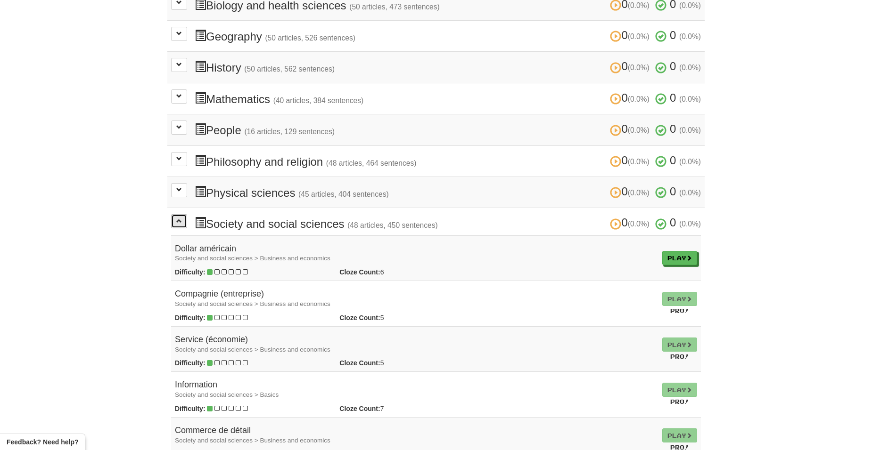
click at [180, 218] on span at bounding box center [179, 221] width 6 height 6
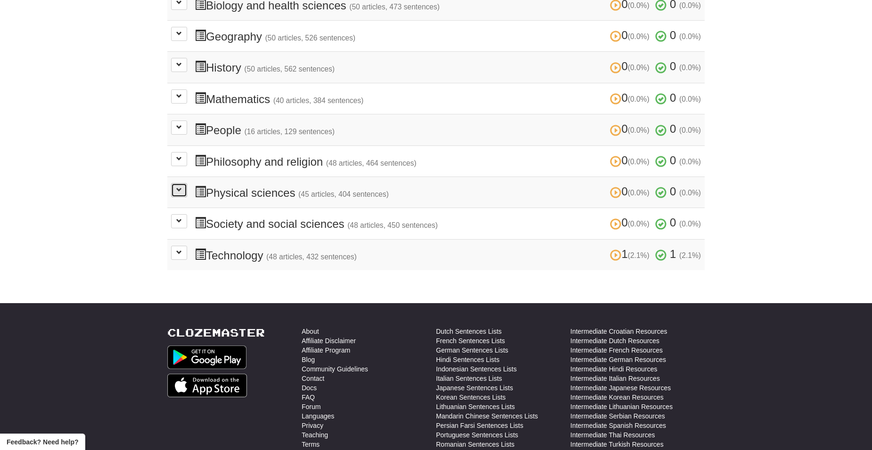
click at [184, 187] on button at bounding box center [179, 190] width 16 height 14
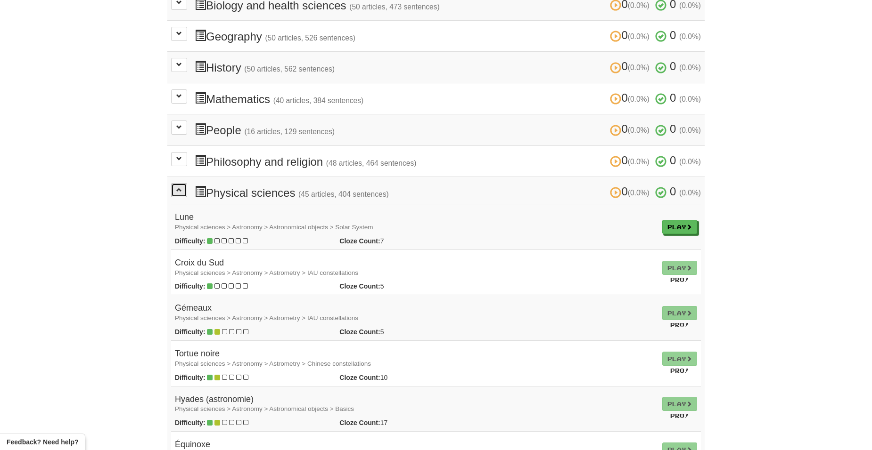
click at [184, 187] on button at bounding box center [179, 190] width 16 height 14
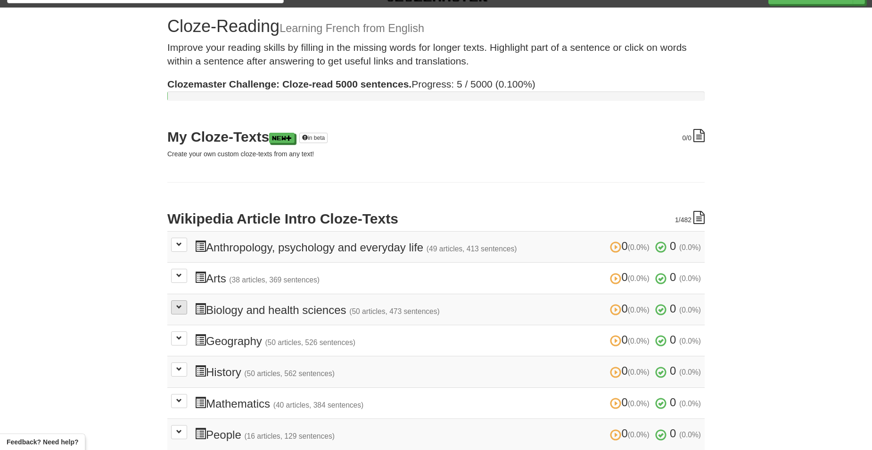
scroll to position [0, 0]
